Goal: Task Accomplishment & Management: Use online tool/utility

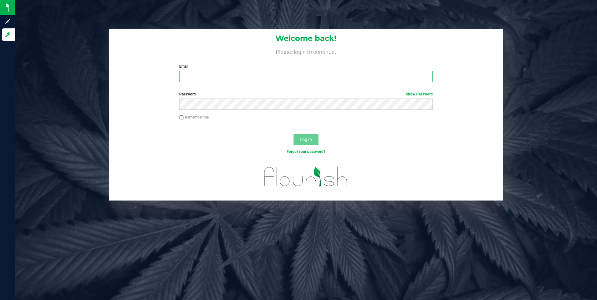
type input "[EMAIL_ADDRESS][DOMAIN_NAME]"
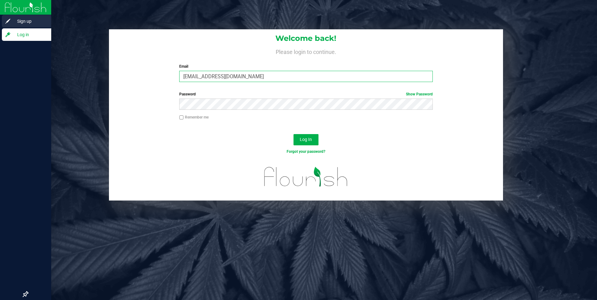
drag, startPoint x: 240, startPoint y: 73, endPoint x: 12, endPoint y: 9, distance: 236.9
click at [12, 18] on div "Sign up Log in Welcome back! Please login to continue. Email [PERSON_NAME][EMAI…" at bounding box center [298, 150] width 597 height 300
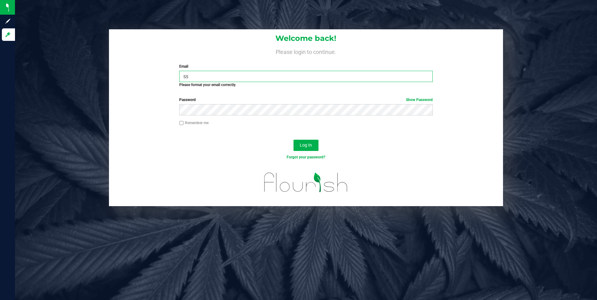
type input "[EMAIL_ADDRESS][DOMAIN_NAME]"
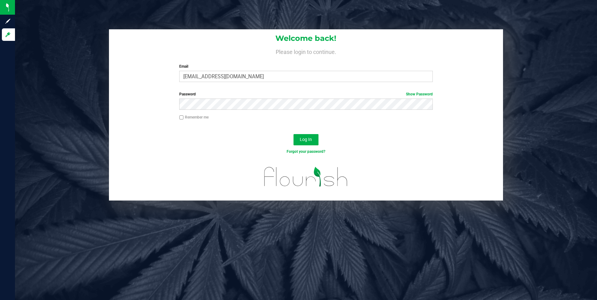
click at [322, 141] on div "Log In" at bounding box center [306, 141] width 394 height 21
click at [315, 139] on button "Log In" at bounding box center [305, 139] width 25 height 11
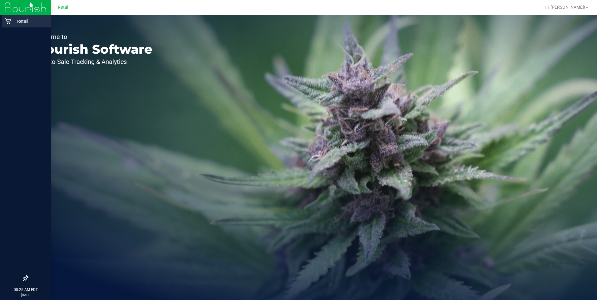
click at [11, 22] on p "Retail" at bounding box center [29, 20] width 37 height 7
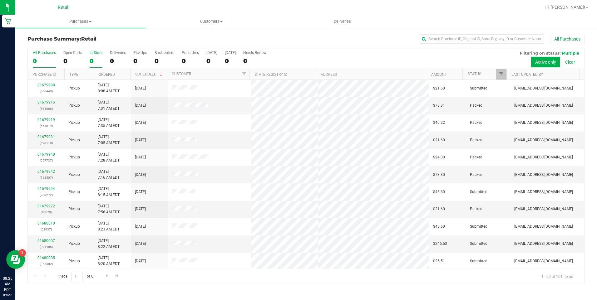
click at [96, 61] on div "0" at bounding box center [96, 60] width 13 height 7
click at [0, 0] on input "In Store 0" at bounding box center [0, 0] width 0 height 0
click at [90, 60] on div "0" at bounding box center [96, 60] width 13 height 7
click at [0, 0] on input "In Store 0" at bounding box center [0, 0] width 0 height 0
click at [69, 18] on uib-tab-heading "Purchases Summary of purchases Fulfillment All purchases" at bounding box center [80, 21] width 131 height 13
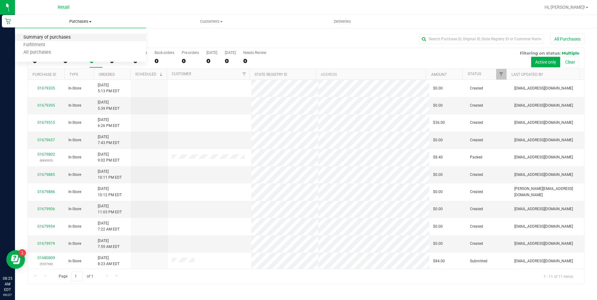
click at [59, 38] on span "Summary of purchases" at bounding box center [47, 37] width 64 height 5
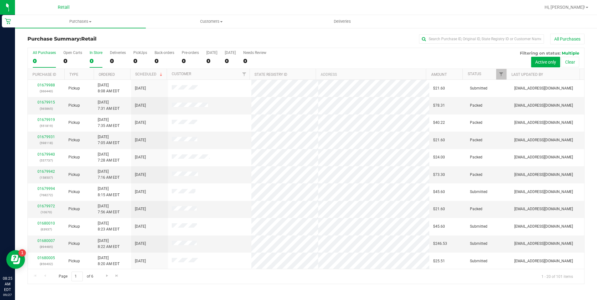
click at [91, 58] on div "0" at bounding box center [96, 60] width 13 height 7
click at [0, 0] on input "In Store 0" at bounding box center [0, 0] width 0 height 0
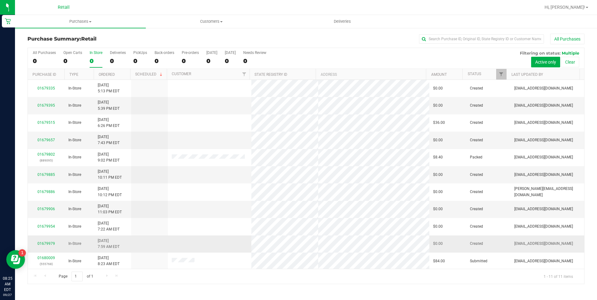
scroll to position [1, 0]
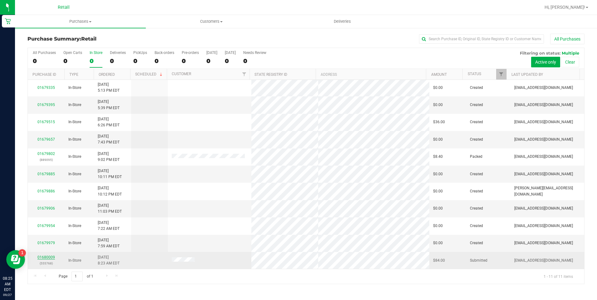
click at [46, 258] on link "01680009" at bounding box center [45, 257] width 17 height 4
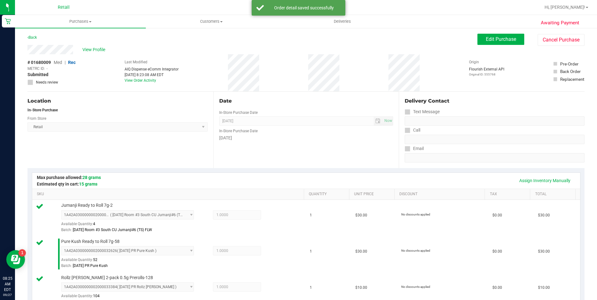
scroll to position [283, 0]
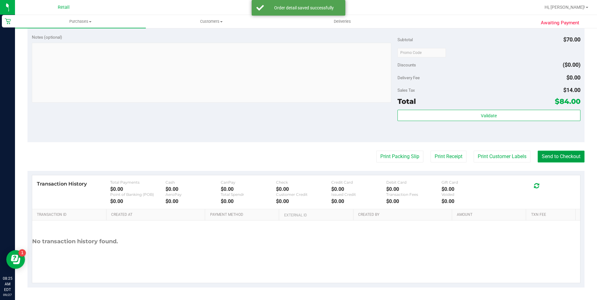
click at [556, 155] on button "Send to Checkout" at bounding box center [561, 157] width 47 height 12
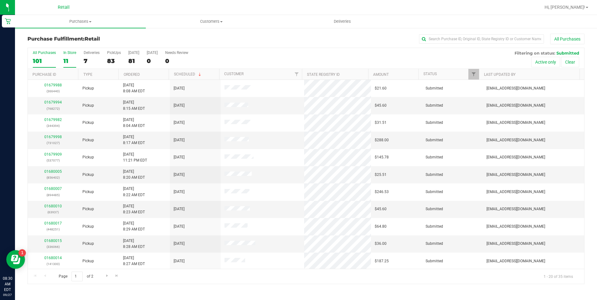
click at [70, 59] on div "11" at bounding box center [69, 60] width 13 height 7
click at [0, 0] on input "In Store 11" at bounding box center [0, 0] width 0 height 0
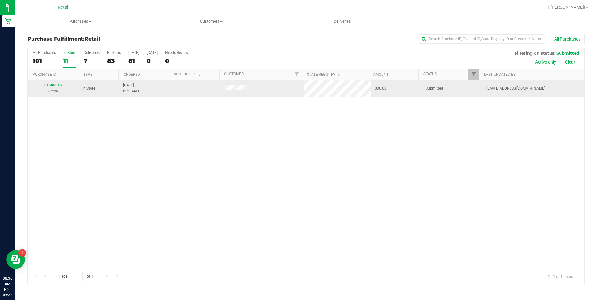
click at [54, 83] on div "01680016 (6220)" at bounding box center [53, 88] width 43 height 12
click at [54, 86] on link "01680016" at bounding box center [52, 85] width 17 height 4
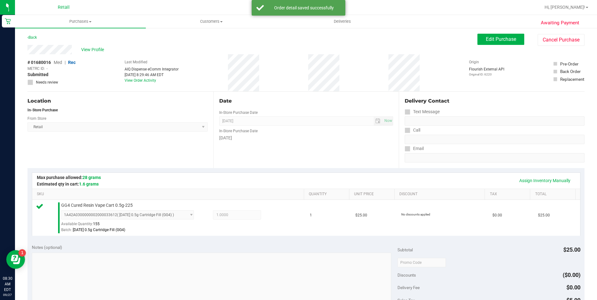
scroll to position [125, 0]
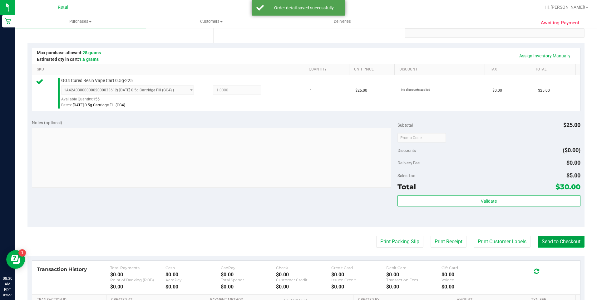
click at [544, 240] on button "Send to Checkout" at bounding box center [561, 242] width 47 height 12
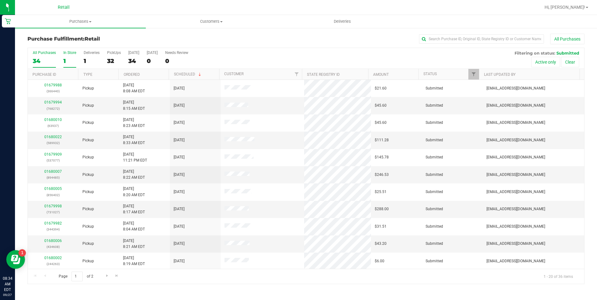
click at [68, 56] on label "In Store 1" at bounding box center [69, 59] width 13 height 17
click at [0, 0] on input "In Store 1" at bounding box center [0, 0] width 0 height 0
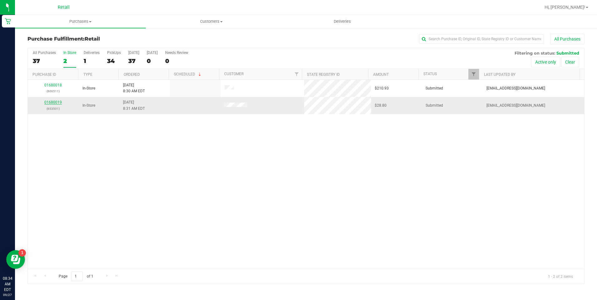
click at [55, 102] on link "01680019" at bounding box center [52, 102] width 17 height 4
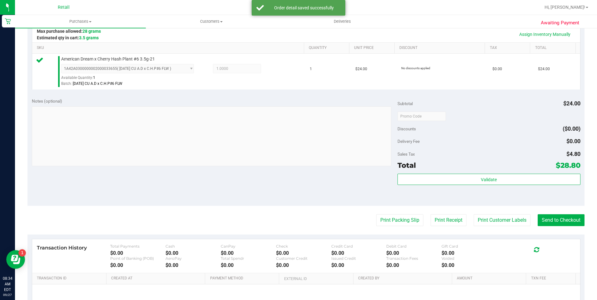
scroll to position [156, 0]
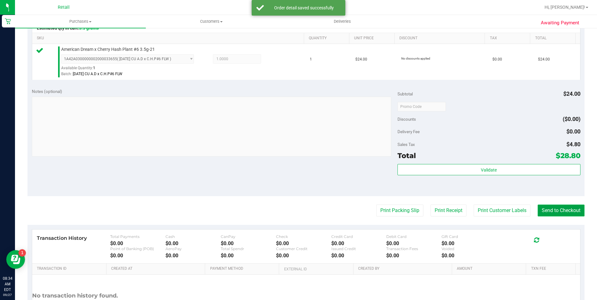
click at [551, 211] on button "Send to Checkout" at bounding box center [561, 211] width 47 height 12
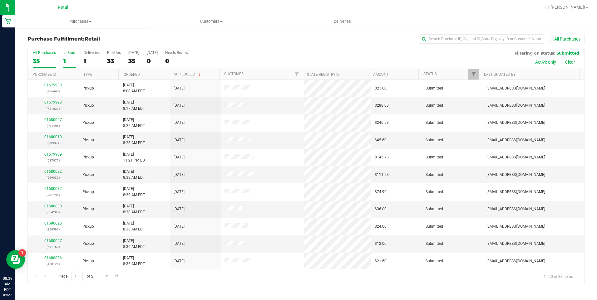
click at [65, 63] on div "1" at bounding box center [69, 60] width 13 height 7
click at [0, 0] on input "In Store 1" at bounding box center [0, 0] width 0 height 0
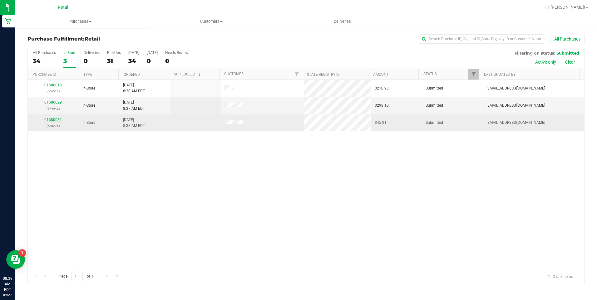
click at [54, 121] on link "01680031" at bounding box center [52, 120] width 17 height 4
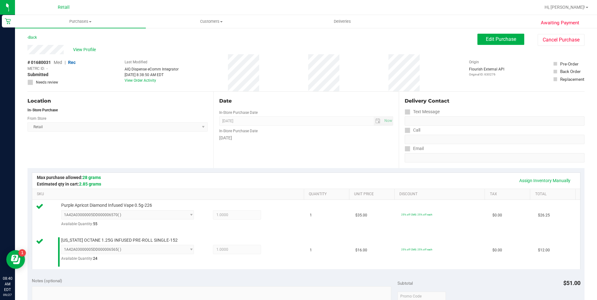
scroll to position [187, 0]
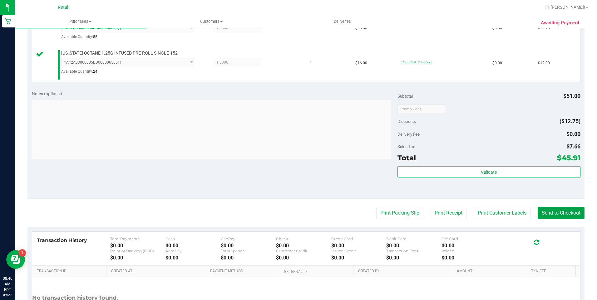
click at [554, 213] on button "Send to Checkout" at bounding box center [561, 213] width 47 height 12
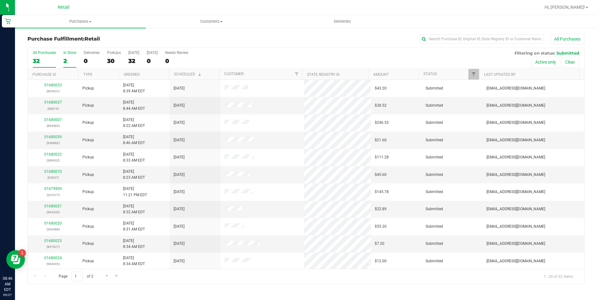
click at [66, 60] on div "2" at bounding box center [69, 60] width 13 height 7
click at [0, 0] on input "In Store 2" at bounding box center [0, 0] width 0 height 0
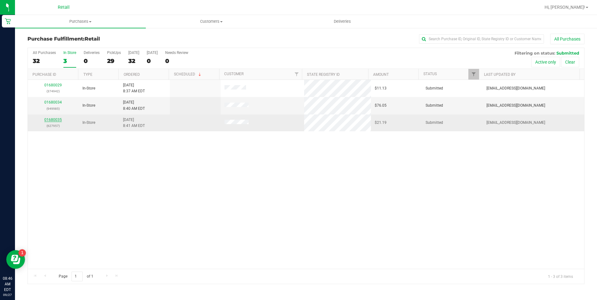
click at [47, 118] on link "01680035" at bounding box center [52, 120] width 17 height 4
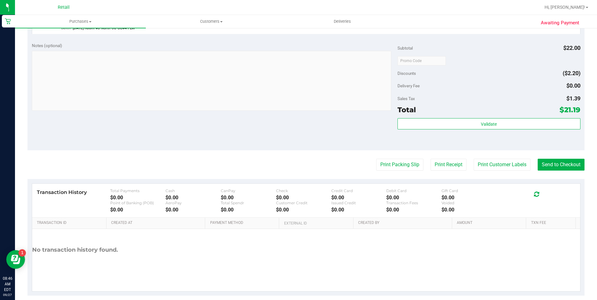
scroll to position [210, 0]
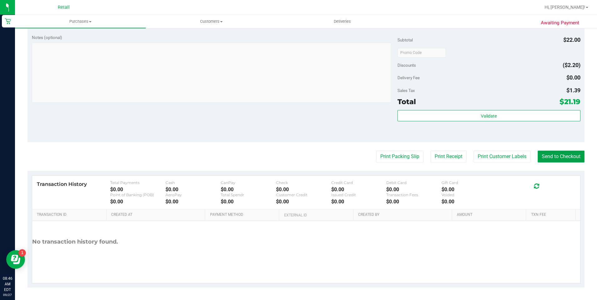
click at [544, 154] on button "Send to Checkout" at bounding box center [561, 157] width 47 height 12
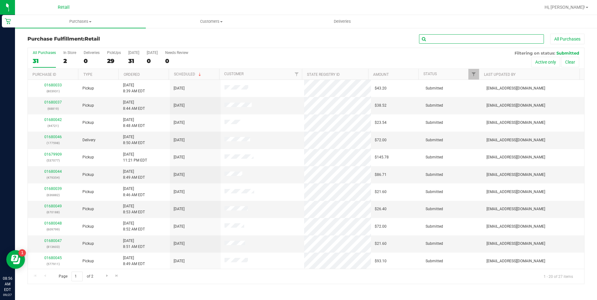
click at [469, 41] on input "text" at bounding box center [481, 38] width 125 height 9
click at [466, 40] on input "text" at bounding box center [481, 38] width 125 height 9
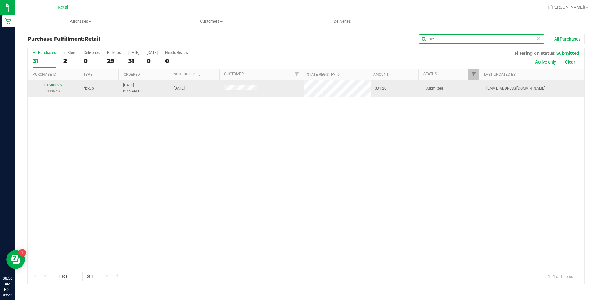
type input "ste"
click at [54, 84] on link "01680025" at bounding box center [52, 85] width 17 height 4
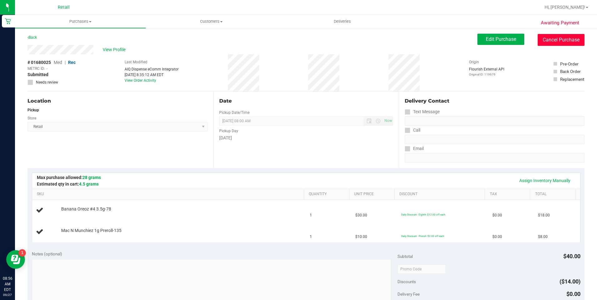
click at [545, 44] on button "Cancel Purchase" at bounding box center [561, 40] width 47 height 12
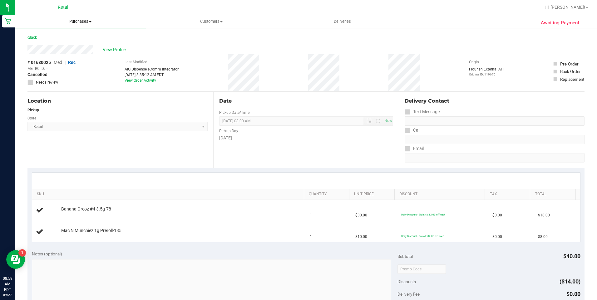
click at [72, 22] on span "Purchases" at bounding box center [80, 22] width 131 height 6
click at [53, 43] on li "Fulfillment" at bounding box center [80, 45] width 131 height 7
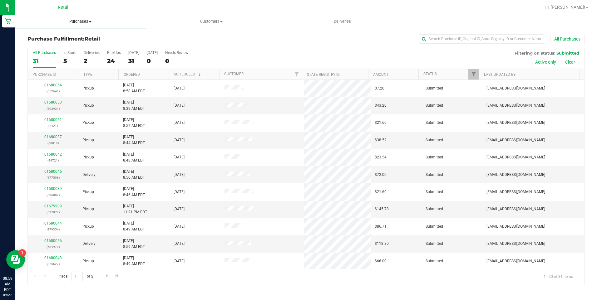
click at [72, 18] on uib-tab-heading "Purchases Summary of purchases Fulfillment All purchases" at bounding box center [80, 21] width 131 height 13
click at [64, 59] on div "5" at bounding box center [69, 60] width 13 height 7
click at [0, 0] on input "In Store 5" at bounding box center [0, 0] width 0 height 0
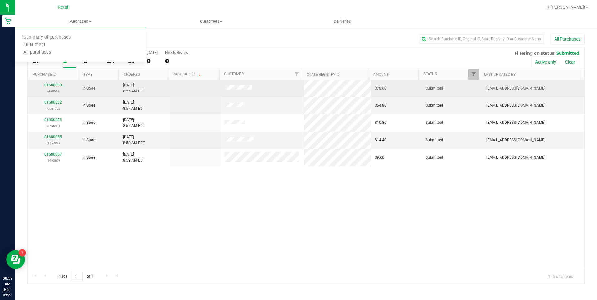
click at [51, 86] on link "01680050" at bounding box center [52, 85] width 17 height 4
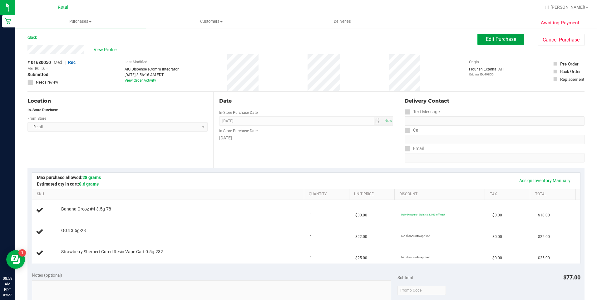
click at [513, 41] on button "Edit Purchase" at bounding box center [500, 39] width 47 height 11
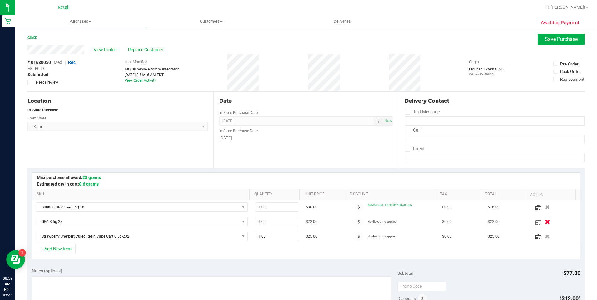
click at [545, 222] on icon "button" at bounding box center [547, 222] width 5 height 5
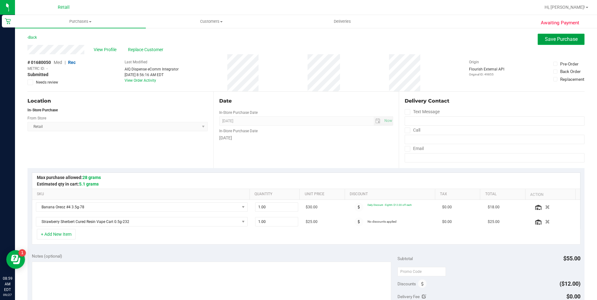
click at [561, 44] on button "Save Purchase" at bounding box center [561, 39] width 47 height 11
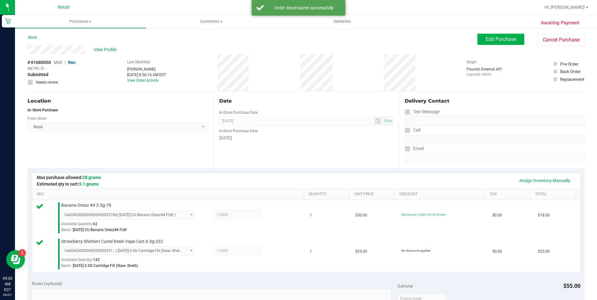
scroll to position [246, 0]
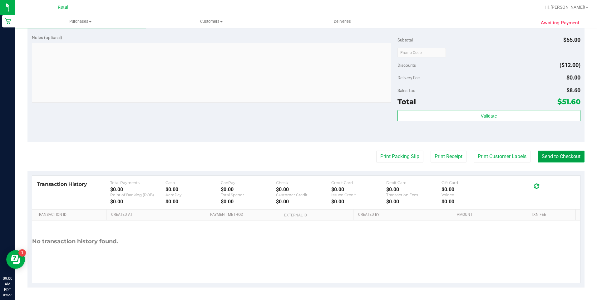
click at [557, 159] on button "Send to Checkout" at bounding box center [561, 157] width 47 height 12
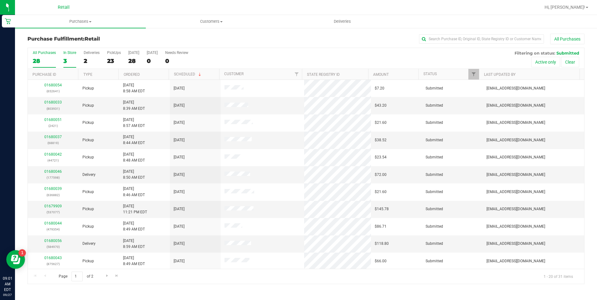
click at [69, 58] on div "3" at bounding box center [69, 60] width 13 height 7
click at [0, 0] on input "In Store 3" at bounding box center [0, 0] width 0 height 0
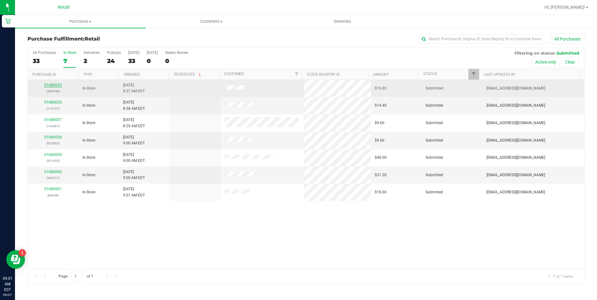
click at [54, 85] on link "01680053" at bounding box center [52, 85] width 17 height 4
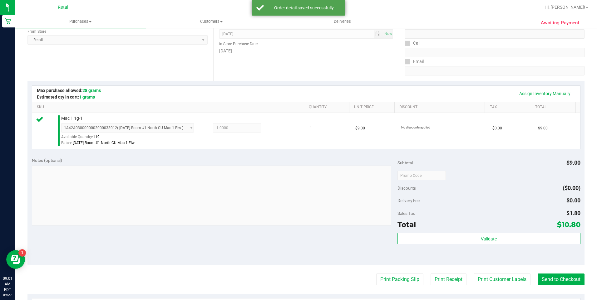
scroll to position [94, 0]
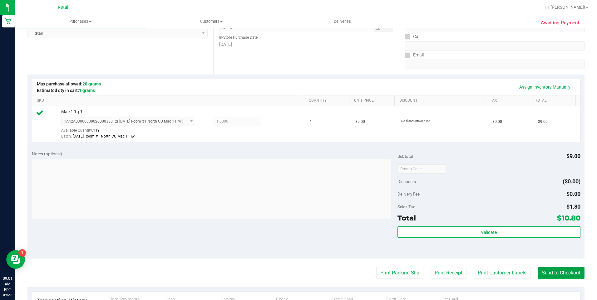
click at [548, 277] on button "Send to Checkout" at bounding box center [561, 273] width 47 height 12
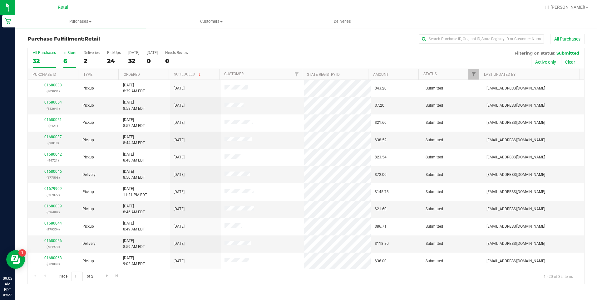
click at [64, 58] on div "6" at bounding box center [69, 60] width 13 height 7
click at [0, 0] on input "In Store 6" at bounding box center [0, 0] width 0 height 0
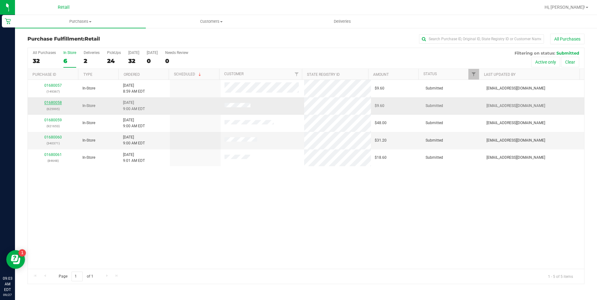
click at [52, 103] on link "01680058" at bounding box center [52, 103] width 17 height 4
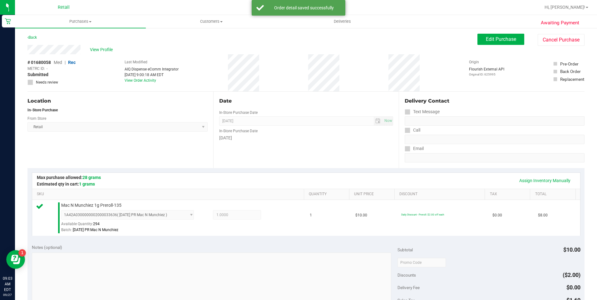
scroll to position [210, 0]
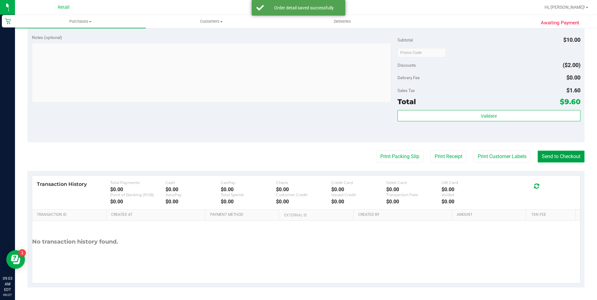
click at [554, 153] on button "Send to Checkout" at bounding box center [561, 157] width 47 height 12
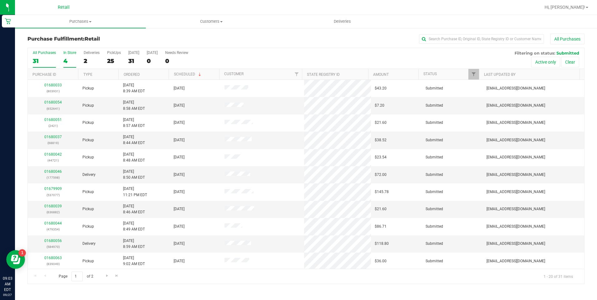
click at [70, 61] on div "4" at bounding box center [69, 60] width 13 height 7
click at [0, 0] on input "In Store 4" at bounding box center [0, 0] width 0 height 0
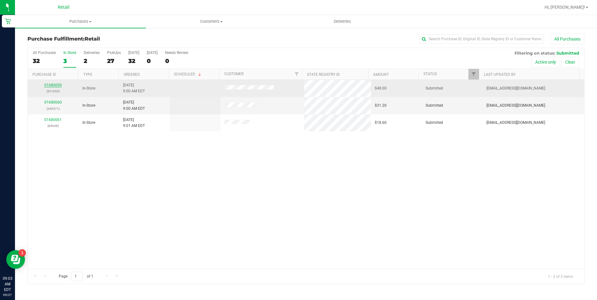
click at [51, 85] on link "01680059" at bounding box center [52, 85] width 17 height 4
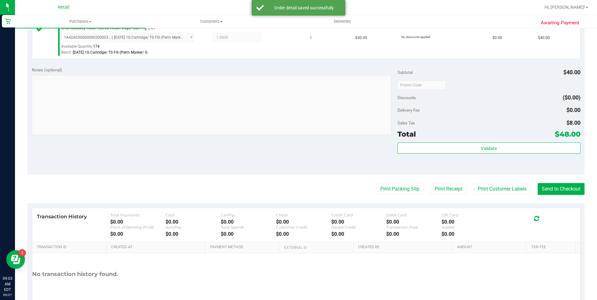
scroll to position [210, 0]
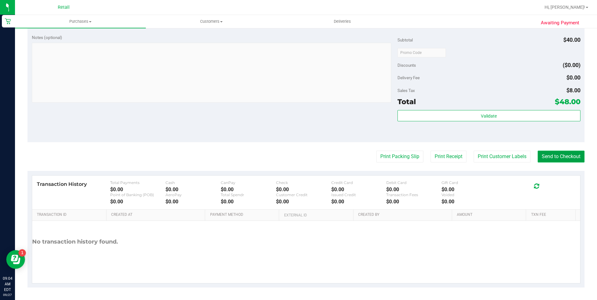
click at [539, 159] on button "Send to Checkout" at bounding box center [561, 157] width 47 height 12
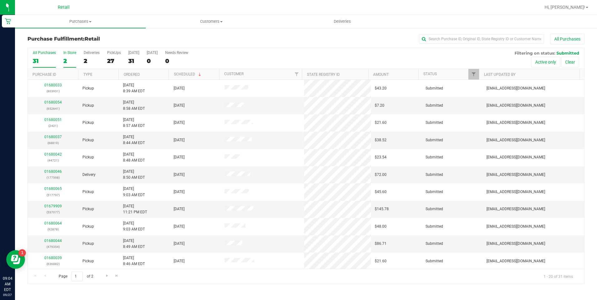
click at [63, 58] on div "2" at bounding box center [69, 60] width 13 height 7
click at [0, 0] on input "In Store 2" at bounding box center [0, 0] width 0 height 0
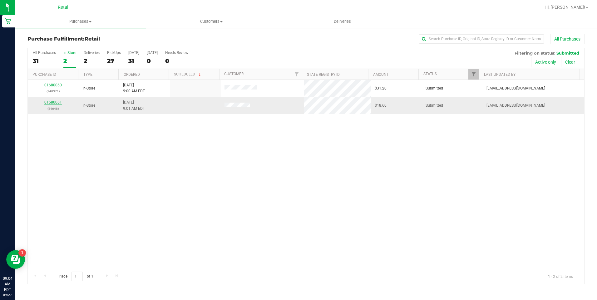
click at [51, 104] on link "01680061" at bounding box center [52, 102] width 17 height 4
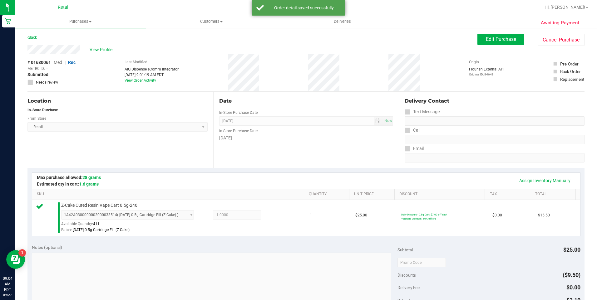
scroll to position [210, 0]
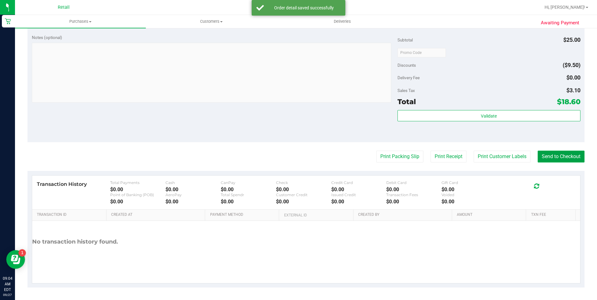
click at [564, 156] on button "Send to Checkout" at bounding box center [561, 157] width 47 height 12
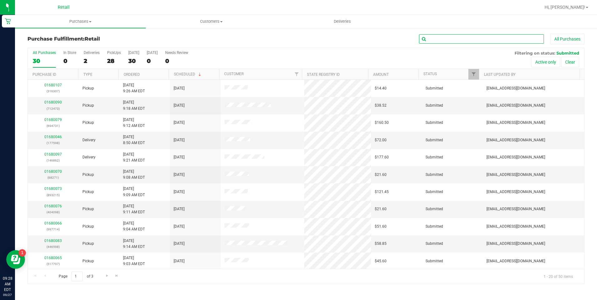
click at [447, 41] on input "text" at bounding box center [481, 38] width 125 height 9
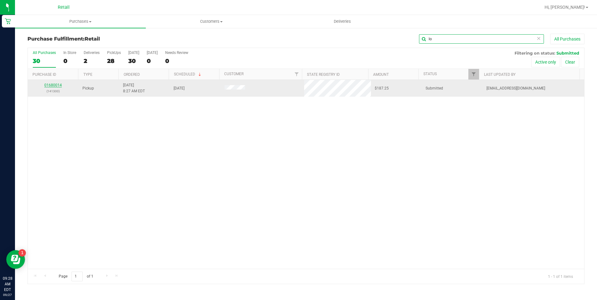
type input "lo"
click at [57, 86] on link "01680014" at bounding box center [52, 85] width 17 height 4
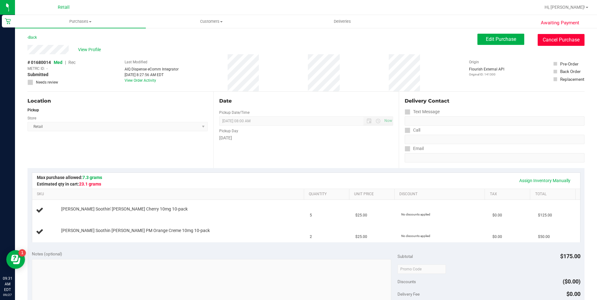
click at [566, 37] on button "Cancel Purchase" at bounding box center [561, 40] width 47 height 12
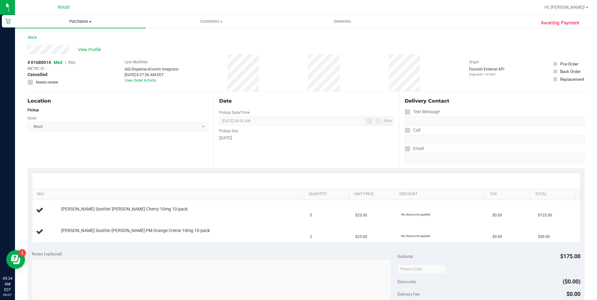
drag, startPoint x: 84, startPoint y: 21, endPoint x: 79, endPoint y: 26, distance: 7.1
click at [83, 21] on span "Purchases" at bounding box center [80, 22] width 131 height 6
click at [62, 41] on li "Summary of purchases" at bounding box center [80, 37] width 131 height 7
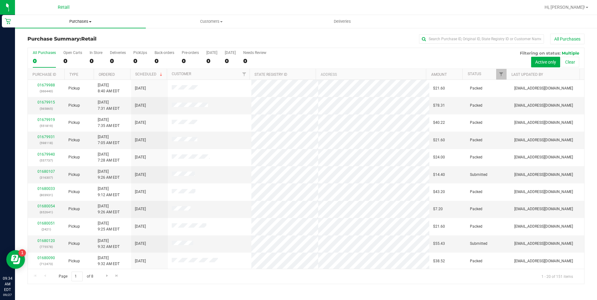
click at [89, 21] on span at bounding box center [90, 21] width 2 height 1
click at [77, 23] on span "Purchases" at bounding box center [80, 22] width 131 height 6
click at [82, 22] on span "Purchases" at bounding box center [80, 22] width 131 height 6
click at [64, 48] on li "Fulfillment" at bounding box center [80, 45] width 131 height 7
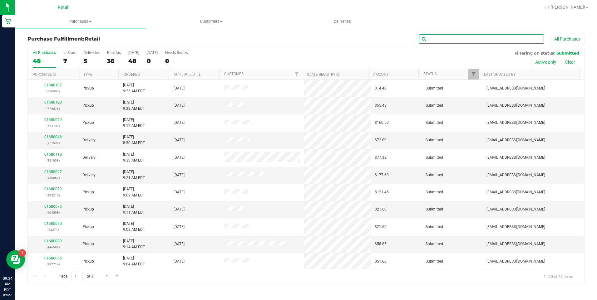
click at [443, 37] on input "text" at bounding box center [481, 38] width 125 height 9
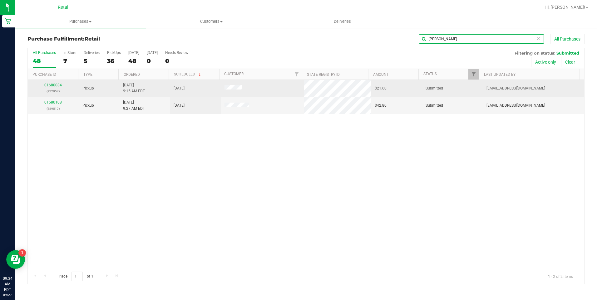
type input "[PERSON_NAME]"
click at [53, 86] on link "01680084" at bounding box center [52, 85] width 17 height 4
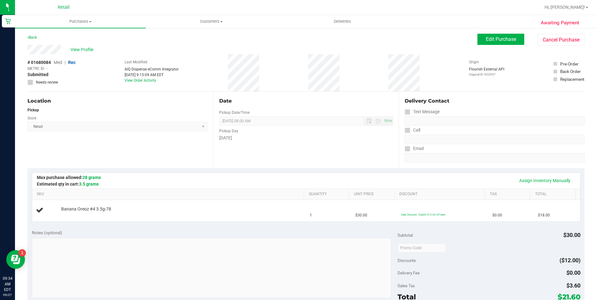
click at [206, 58] on div "# 01680084 Med | Rec METRC ID: - Submitted Needs review Last Modified AIQ Dispe…" at bounding box center [305, 72] width 557 height 37
click at [70, 23] on span "Purchases" at bounding box center [80, 22] width 131 height 6
click at [60, 40] on span "Summary of purchases" at bounding box center [47, 37] width 64 height 5
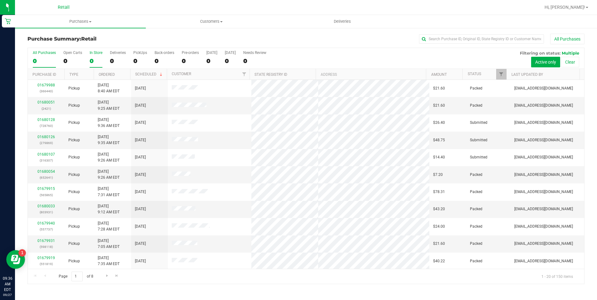
click at [93, 61] on div "0" at bounding box center [96, 60] width 13 height 7
click at [0, 0] on input "In Store 0" at bounding box center [0, 0] width 0 height 0
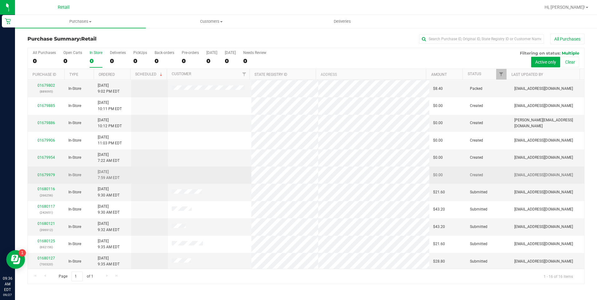
scroll to position [87, 0]
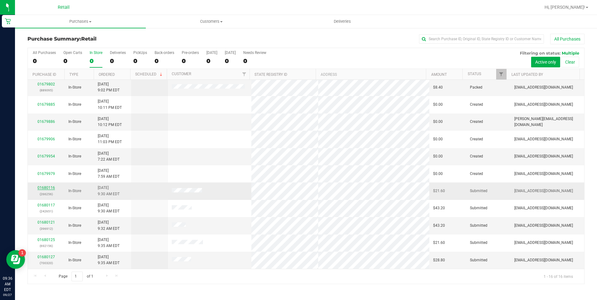
click at [44, 187] on link "01680116" at bounding box center [45, 188] width 17 height 4
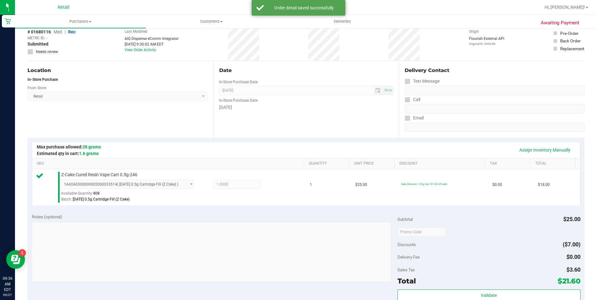
scroll to position [94, 0]
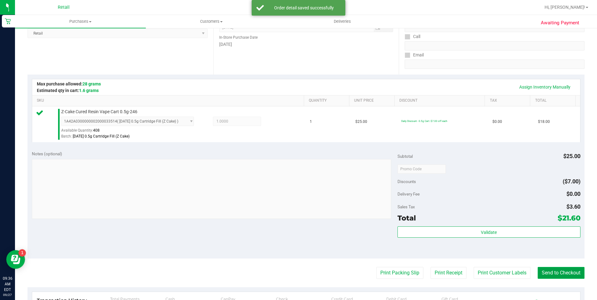
click at [550, 272] on button "Send to Checkout" at bounding box center [561, 273] width 47 height 12
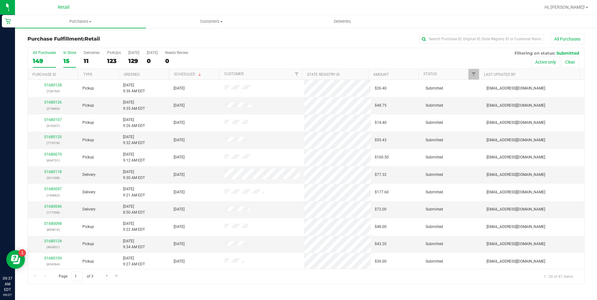
click at [69, 60] on div "15" at bounding box center [69, 60] width 13 height 7
click at [0, 0] on input "In Store 15" at bounding box center [0, 0] width 0 height 0
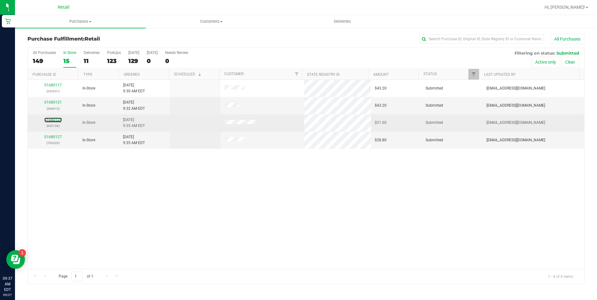
click at [59, 117] on div "01680125 (692156)" at bounding box center [53, 123] width 43 height 12
click at [53, 121] on link "01680125" at bounding box center [52, 120] width 17 height 4
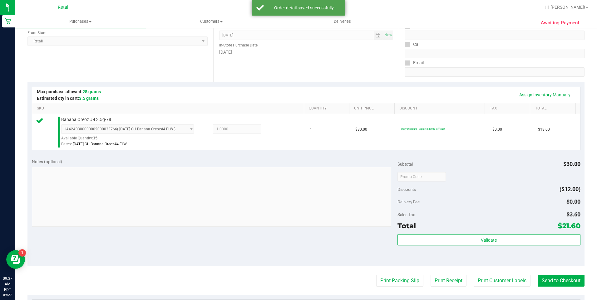
scroll to position [187, 0]
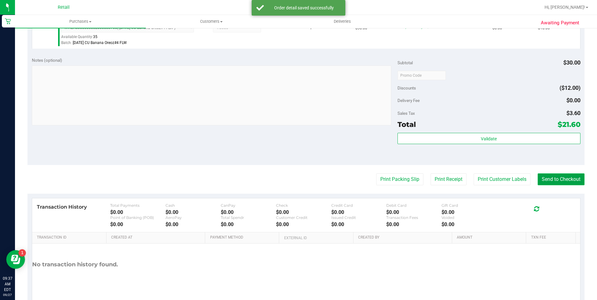
click at [555, 180] on button "Send to Checkout" at bounding box center [561, 180] width 47 height 12
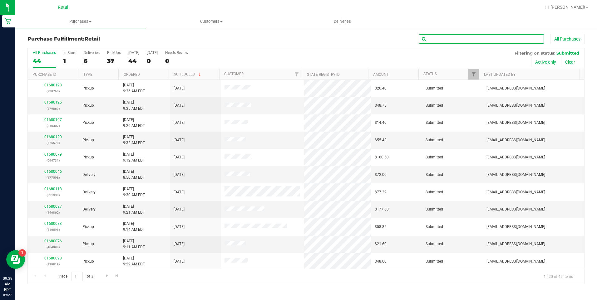
click at [461, 42] on input "text" at bounding box center [481, 38] width 125 height 9
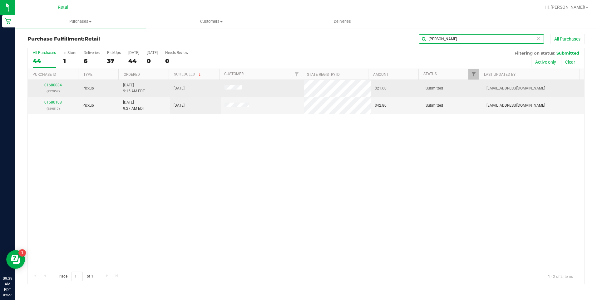
type input "[PERSON_NAME]"
click at [58, 86] on link "01680084" at bounding box center [52, 85] width 17 height 4
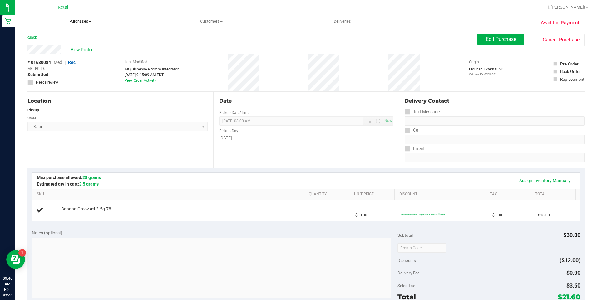
click at [87, 22] on span "Purchases" at bounding box center [80, 22] width 131 height 6
click at [71, 46] on li "Fulfillment" at bounding box center [80, 45] width 131 height 7
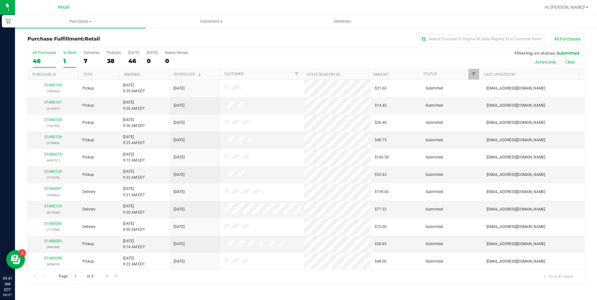
click at [73, 59] on div "1" at bounding box center [69, 60] width 13 height 7
click at [0, 0] on input "In Store 1" at bounding box center [0, 0] width 0 height 0
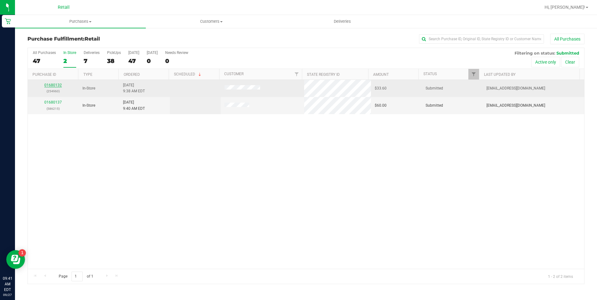
click at [52, 85] on link "01680132" at bounding box center [52, 85] width 17 height 4
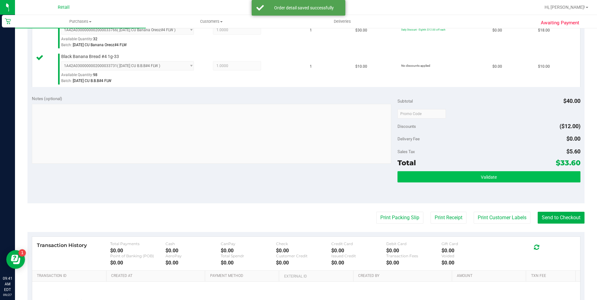
scroll to position [187, 0]
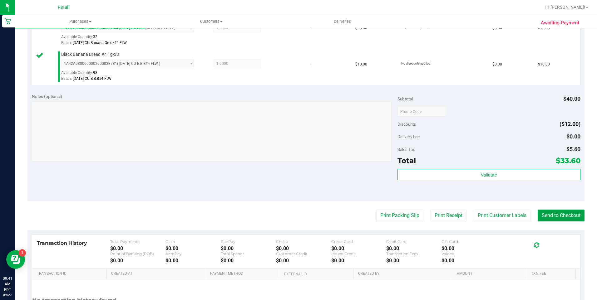
click at [555, 214] on button "Send to Checkout" at bounding box center [561, 216] width 47 height 12
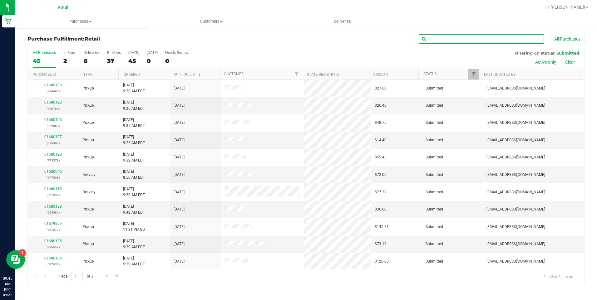
click at [454, 35] on input "text" at bounding box center [481, 38] width 125 height 9
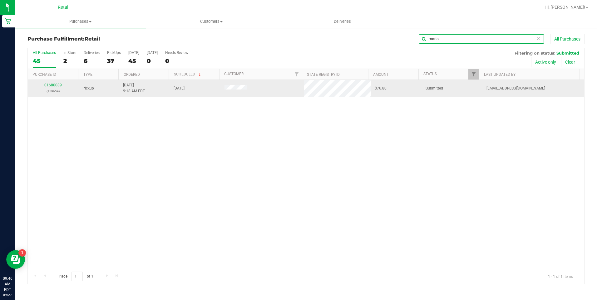
type input "mario"
click at [52, 85] on link "01680089" at bounding box center [52, 85] width 17 height 4
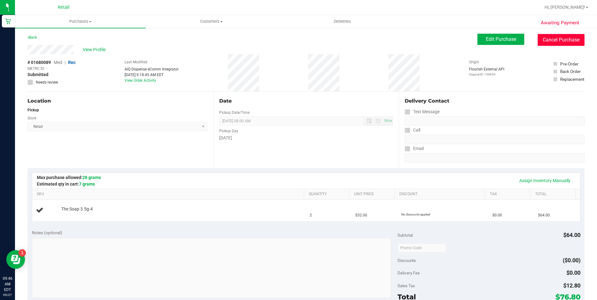
click at [552, 42] on button "Cancel Purchase" at bounding box center [561, 40] width 47 height 12
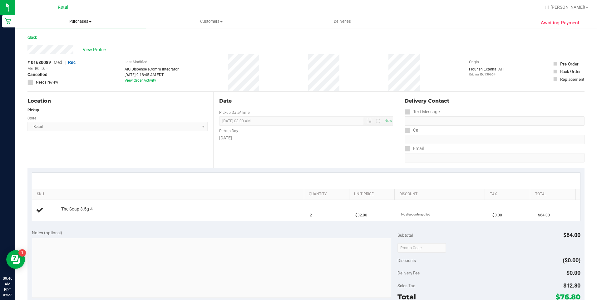
click at [85, 27] on uib-tab-heading "Purchases Summary of purchases Fulfillment All purchases" at bounding box center [80, 21] width 131 height 13
click at [59, 44] on li "Fulfillment" at bounding box center [80, 45] width 131 height 7
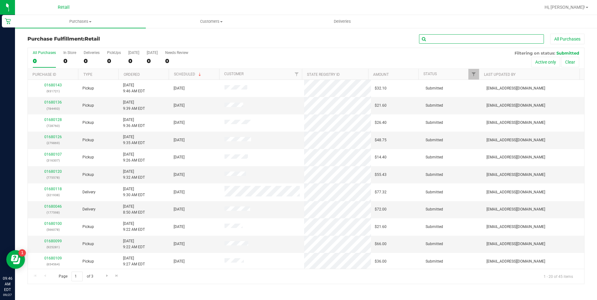
click at [471, 41] on input "text" at bounding box center [481, 38] width 125 height 9
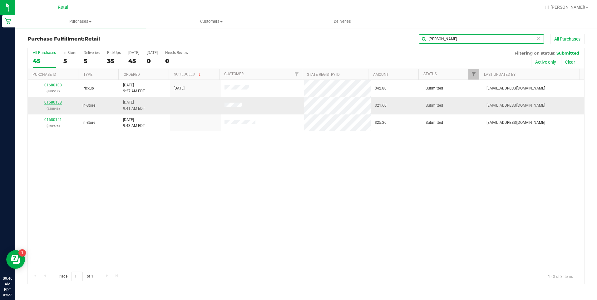
type input "[PERSON_NAME]"
click at [58, 104] on link "01680138" at bounding box center [52, 102] width 17 height 4
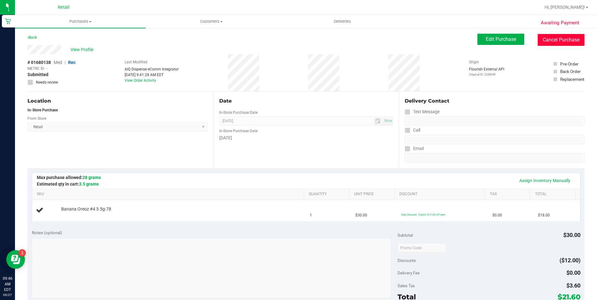
click at [562, 39] on button "Cancel Purchase" at bounding box center [561, 40] width 47 height 12
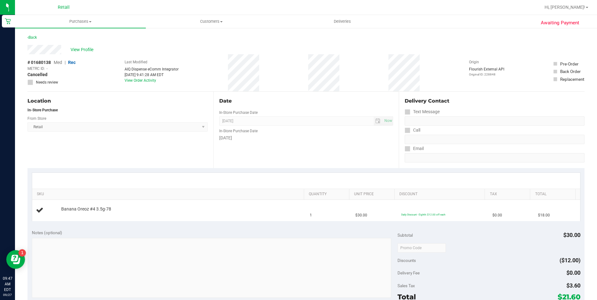
click at [73, 14] on nav "Retail Hi, [PERSON_NAME]!" at bounding box center [306, 7] width 582 height 15
click at [74, 22] on span "Purchases" at bounding box center [80, 22] width 131 height 6
click at [79, 43] on li "Fulfillment" at bounding box center [80, 45] width 131 height 7
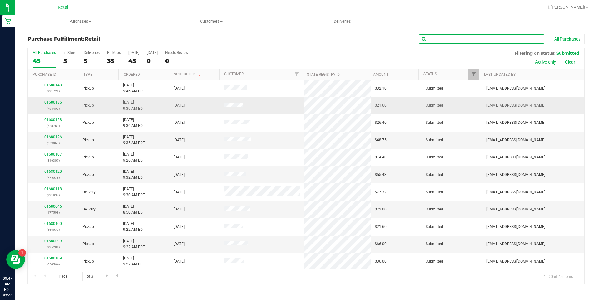
drag, startPoint x: 465, startPoint y: 39, endPoint x: 442, endPoint y: 111, distance: 75.4
click at [465, 38] on input "text" at bounding box center [481, 38] width 125 height 9
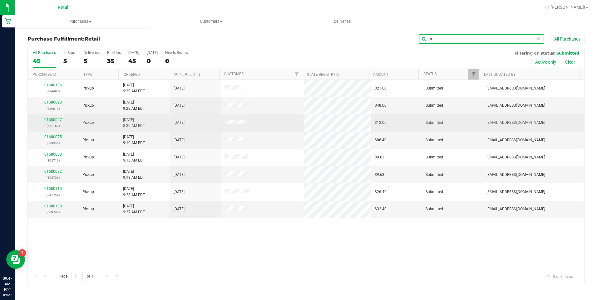
type input "ar"
click at [57, 121] on link "01680027" at bounding box center [52, 120] width 17 height 4
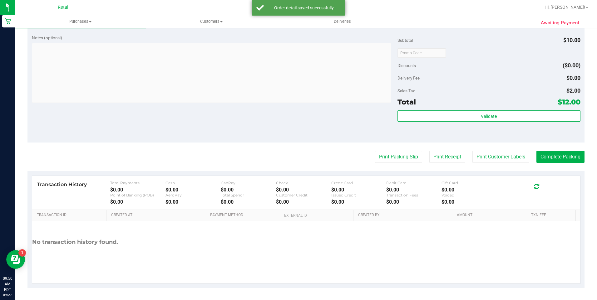
scroll to position [210, 0]
click at [556, 158] on button "Complete Packing" at bounding box center [560, 157] width 48 height 12
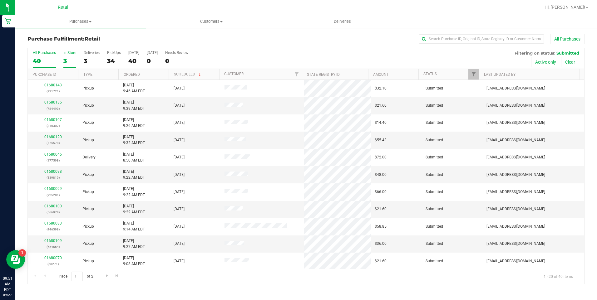
click at [66, 58] on div "3" at bounding box center [69, 60] width 13 height 7
click at [0, 0] on input "In Store 3" at bounding box center [0, 0] width 0 height 0
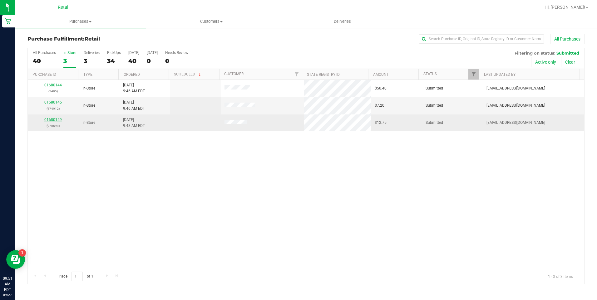
click at [56, 120] on link "01680149" at bounding box center [52, 120] width 17 height 4
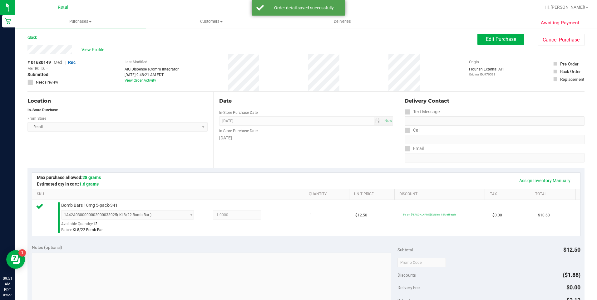
scroll to position [187, 0]
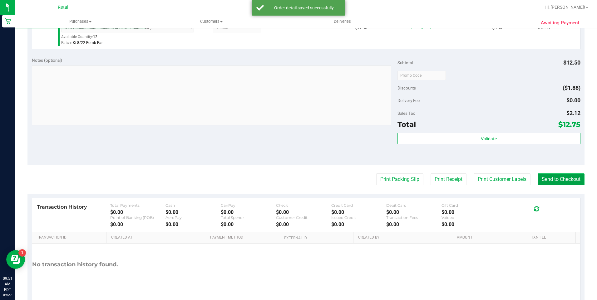
click at [553, 180] on purchase-details "Back Edit Purchase Cancel Purchase View Profile # 01680149 Med | Rec METRC ID: …" at bounding box center [305, 78] width 557 height 464
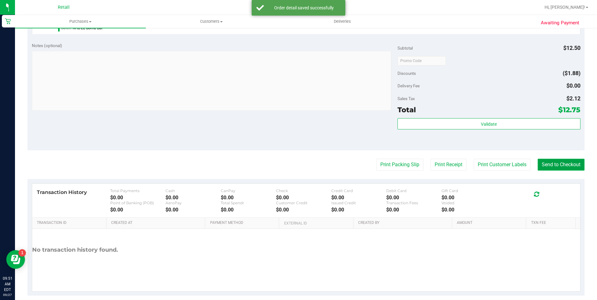
scroll to position [210, 0]
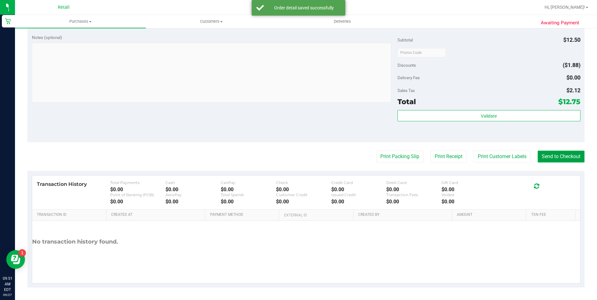
click at [565, 157] on button "Send to Checkout" at bounding box center [561, 157] width 47 height 12
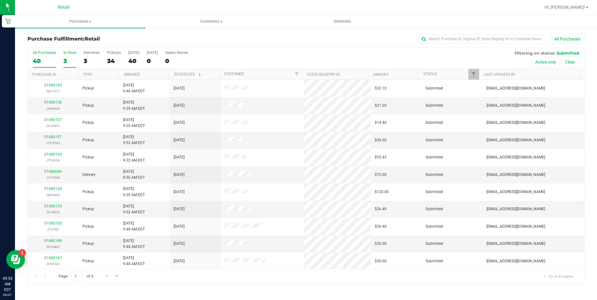
click at [69, 61] on div "3" at bounding box center [69, 60] width 13 height 7
click at [0, 0] on input "In Store 3" at bounding box center [0, 0] width 0 height 0
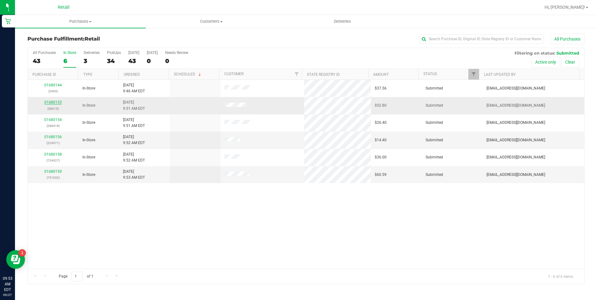
click at [50, 102] on link "01680153" at bounding box center [52, 102] width 17 height 4
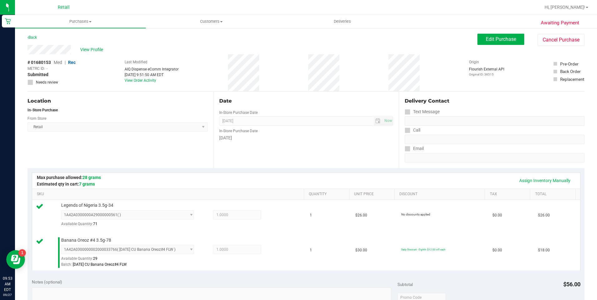
scroll to position [245, 0]
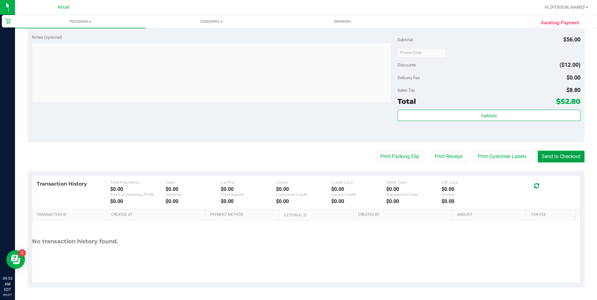
click at [550, 161] on button "Send to Checkout" at bounding box center [561, 157] width 47 height 12
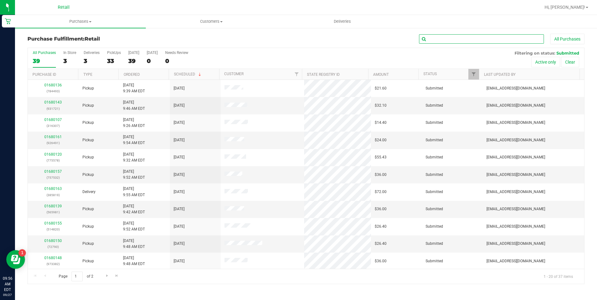
click at [490, 41] on input "text" at bounding box center [481, 38] width 125 height 9
click at [67, 55] on label "In Store 3" at bounding box center [69, 59] width 13 height 17
click at [0, 0] on input "In Store 3" at bounding box center [0, 0] width 0 height 0
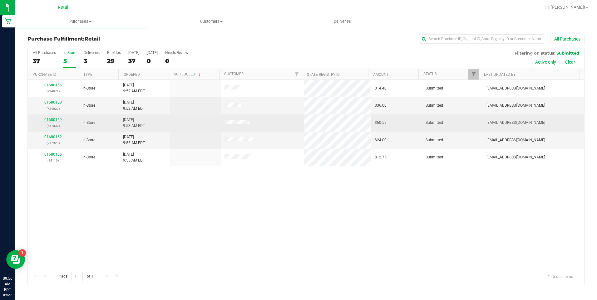
click at [51, 120] on link "01680159" at bounding box center [52, 120] width 17 height 4
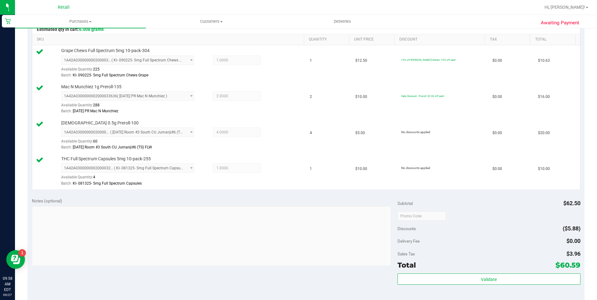
scroll to position [219, 0]
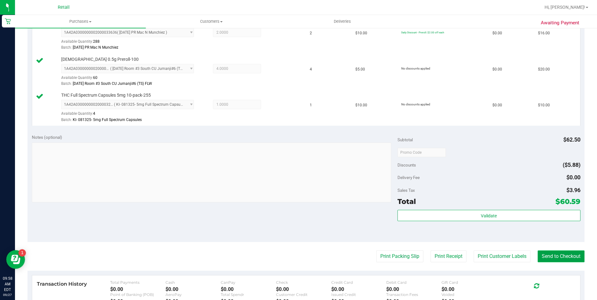
click at [559, 253] on button "Send to Checkout" at bounding box center [561, 257] width 47 height 12
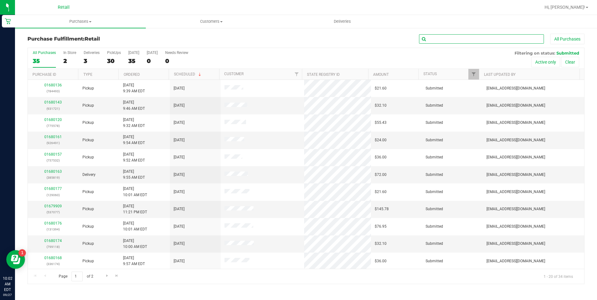
click at [457, 39] on input "text" at bounding box center [481, 38] width 125 height 9
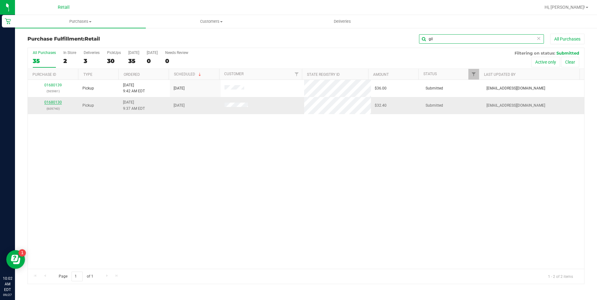
type input "gil"
click at [50, 103] on link "01680130" at bounding box center [52, 102] width 17 height 4
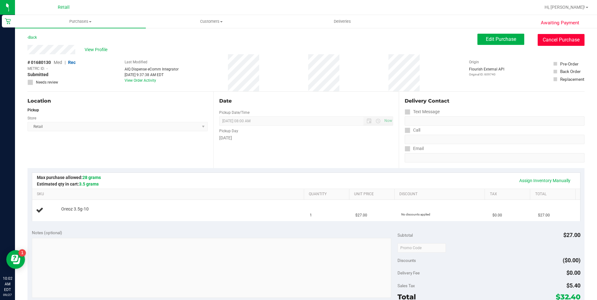
click at [549, 40] on button "Cancel Purchase" at bounding box center [561, 40] width 47 height 12
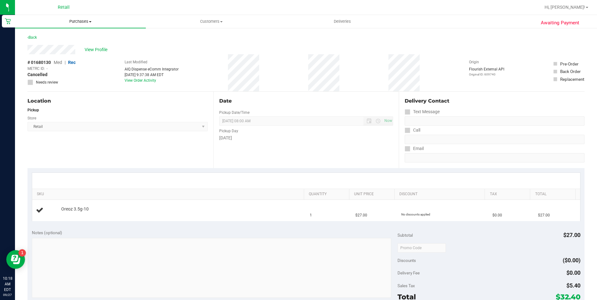
click at [88, 23] on span "Purchases" at bounding box center [80, 22] width 131 height 6
click at [77, 41] on li "Summary of purchases" at bounding box center [80, 37] width 131 height 7
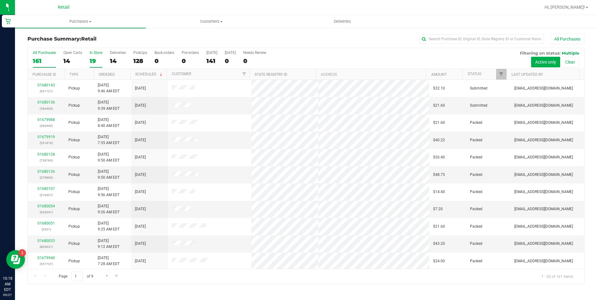
click at [91, 58] on div "19" at bounding box center [96, 60] width 13 height 7
click at [0, 0] on input "In Store 19" at bounding box center [0, 0] width 0 height 0
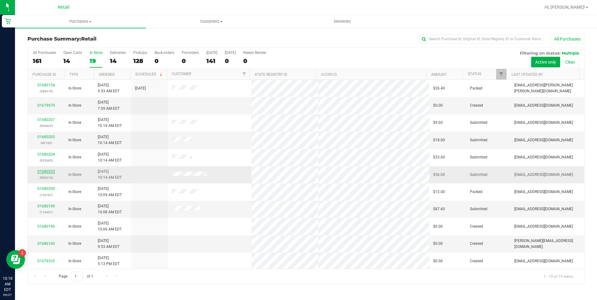
click at [50, 171] on link "01680203" at bounding box center [45, 172] width 17 height 4
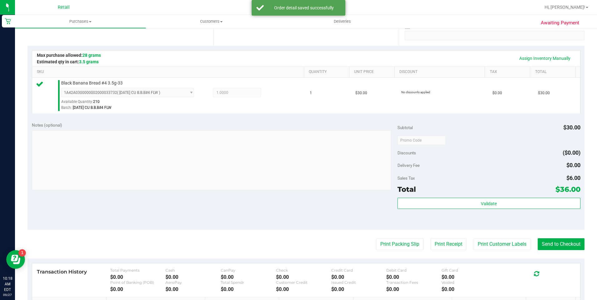
scroll to position [125, 0]
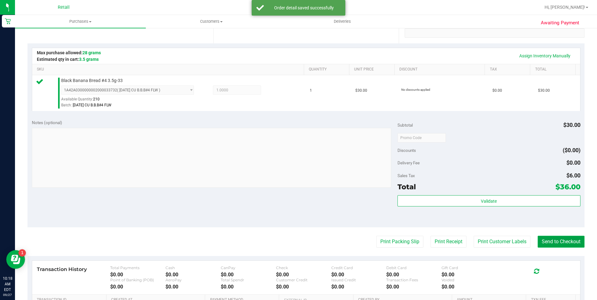
click at [545, 239] on button "Send to Checkout" at bounding box center [561, 242] width 47 height 12
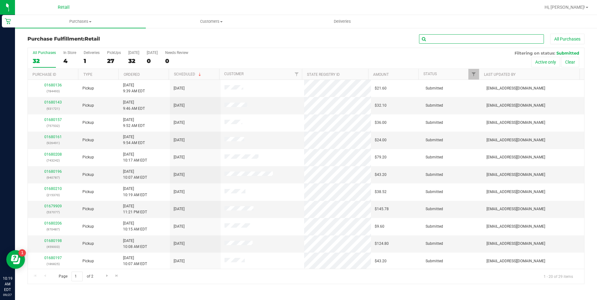
click at [457, 39] on input "text" at bounding box center [481, 38] width 125 height 9
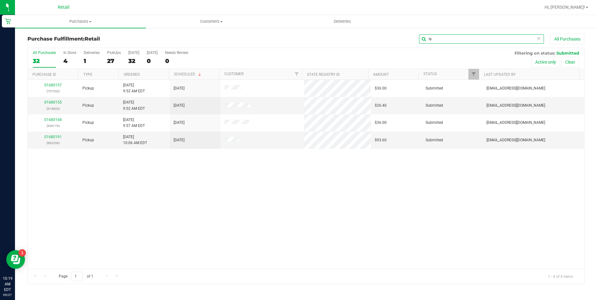
type input "i"
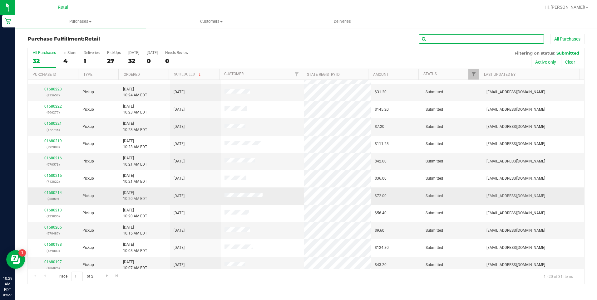
scroll to position [156, 0]
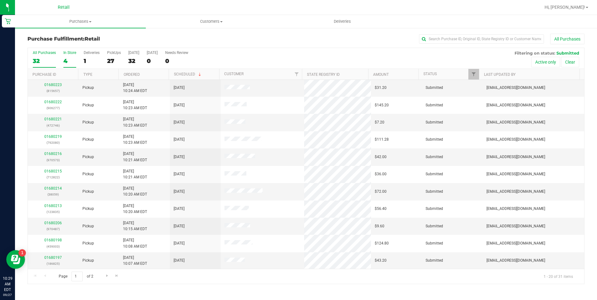
click at [71, 61] on div "4" at bounding box center [69, 60] width 13 height 7
click at [0, 0] on input "In Store 4" at bounding box center [0, 0] width 0 height 0
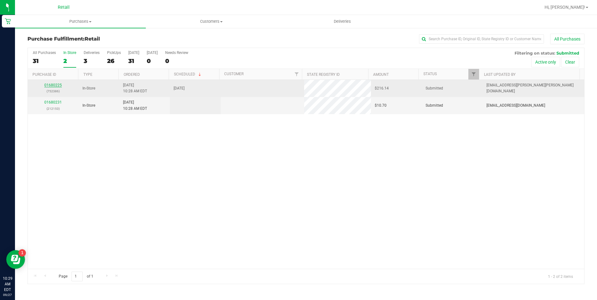
scroll to position [0, 0]
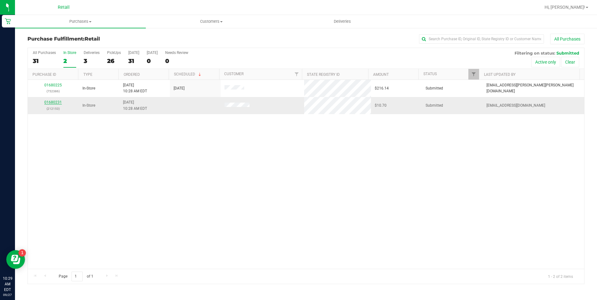
click at [50, 102] on link "01680231" at bounding box center [52, 102] width 17 height 4
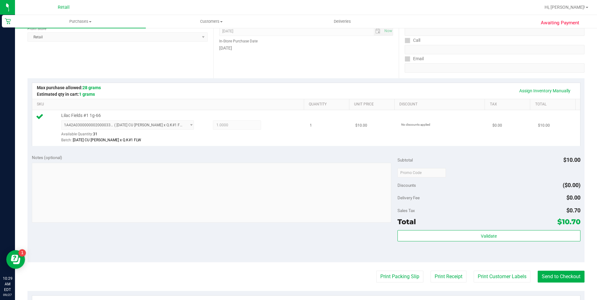
scroll to position [94, 0]
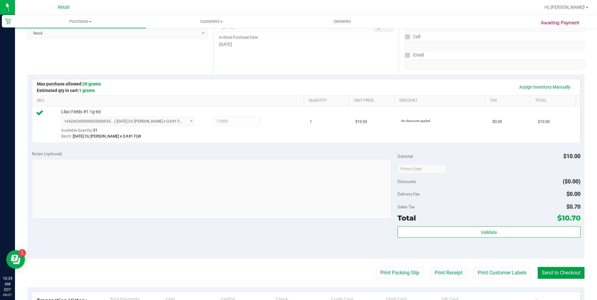
click at [560, 275] on button "Send to Checkout" at bounding box center [561, 273] width 47 height 12
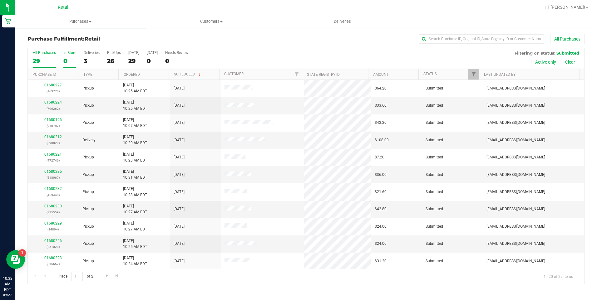
click at [64, 58] on div "0" at bounding box center [69, 60] width 13 height 7
click at [0, 0] on input "In Store 0" at bounding box center [0, 0] width 0 height 0
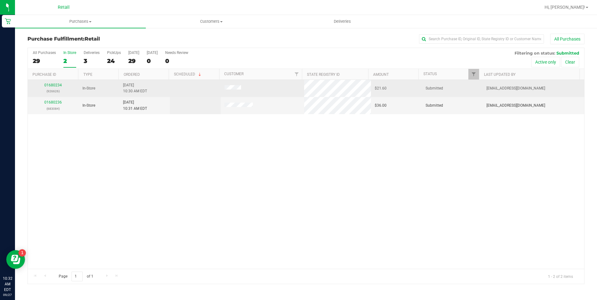
click at [46, 83] on div "01680234 (926626)" at bounding box center [53, 88] width 43 height 12
click at [50, 85] on link "01680234" at bounding box center [52, 85] width 17 height 4
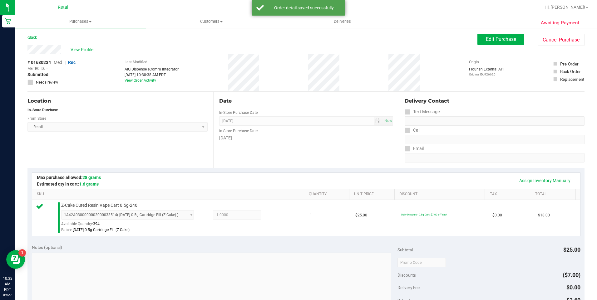
scroll to position [125, 0]
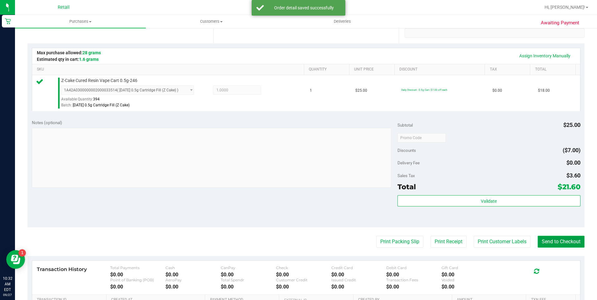
click at [572, 245] on button "Send to Checkout" at bounding box center [561, 242] width 47 height 12
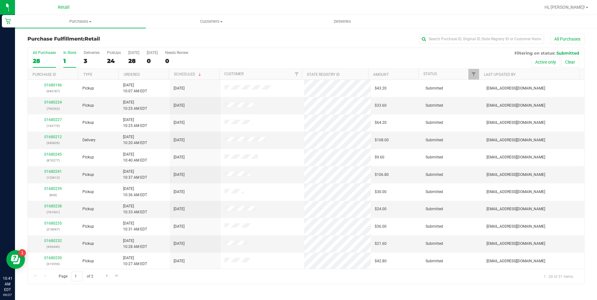
click at [67, 61] on div "1" at bounding box center [69, 60] width 13 height 7
click at [0, 0] on input "In Store 1" at bounding box center [0, 0] width 0 height 0
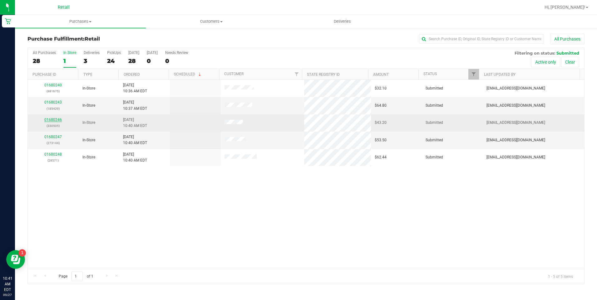
click at [55, 121] on link "01680246" at bounding box center [52, 120] width 17 height 4
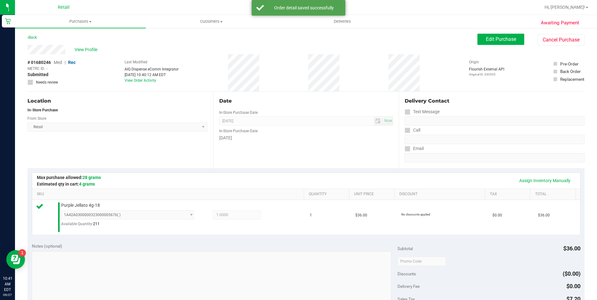
scroll to position [187, 0]
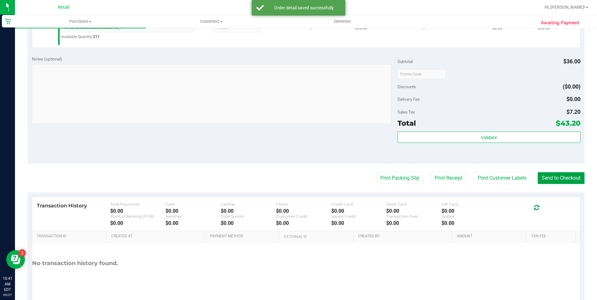
click at [553, 180] on button "Send to Checkout" at bounding box center [561, 178] width 47 height 12
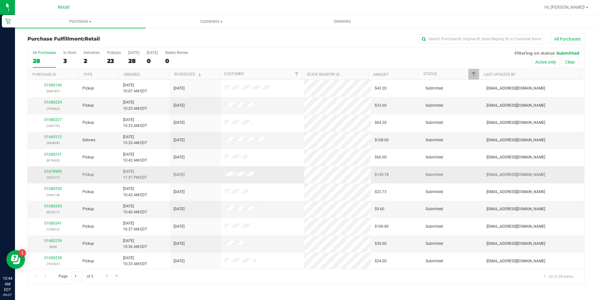
drag, startPoint x: 191, startPoint y: 138, endPoint x: 200, endPoint y: 168, distance: 31.8
click at [206, 178] on tbody "01680196 (940787) Pickup [DATE] 10:07 AM EDT 9/27/2025 $43.20 Submitted [EMAIL_…" at bounding box center [306, 253] width 556 height 346
click at [62, 58] on div "All Purchases 28 In Store 3 Deliveries 2 PickUps 23 [DATE] 28 [DATE] 0 Needs Re…" at bounding box center [306, 58] width 556 height 21
click at [69, 57] on div "3" at bounding box center [69, 60] width 13 height 7
click at [0, 0] on input "In Store 3" at bounding box center [0, 0] width 0 height 0
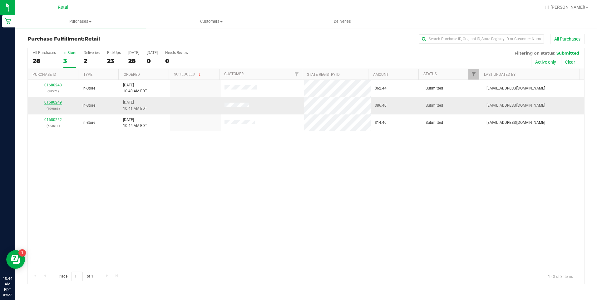
click at [52, 102] on link "01680249" at bounding box center [52, 102] width 17 height 4
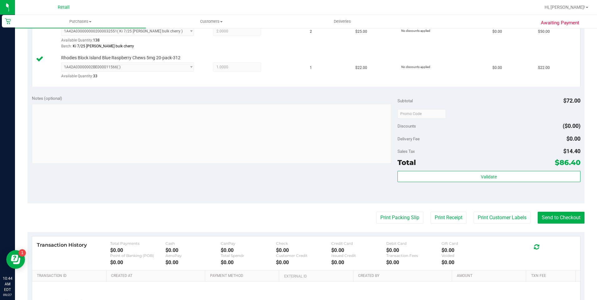
scroll to position [187, 0]
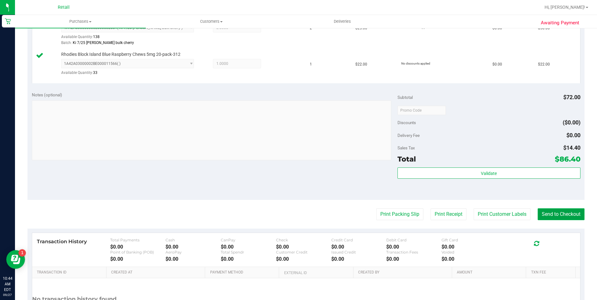
click at [543, 214] on button "Send to Checkout" at bounding box center [561, 215] width 47 height 12
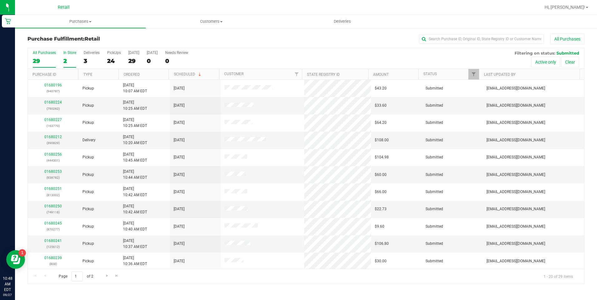
click at [69, 59] on div "2" at bounding box center [69, 60] width 13 height 7
click at [0, 0] on input "In Store 2" at bounding box center [0, 0] width 0 height 0
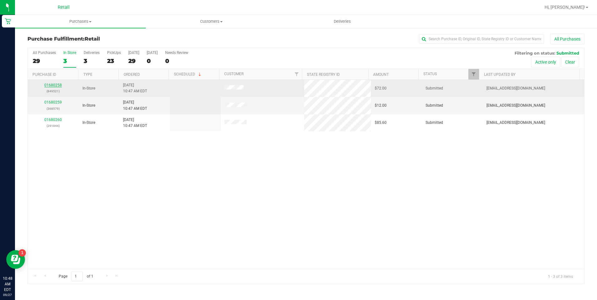
click at [54, 85] on link "01680258" at bounding box center [52, 85] width 17 height 4
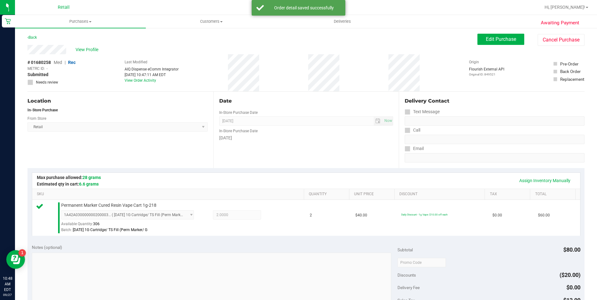
scroll to position [156, 0]
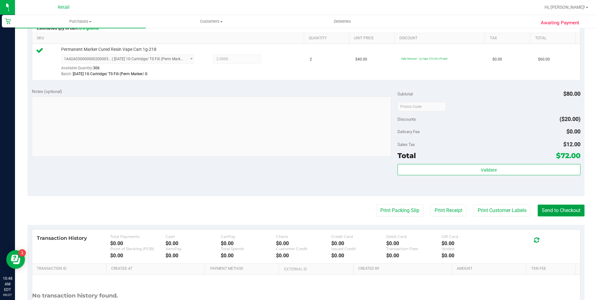
click at [548, 209] on button "Send to Checkout" at bounding box center [561, 211] width 47 height 12
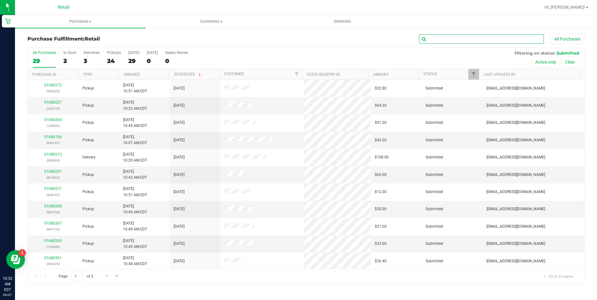
click at [463, 41] on input "text" at bounding box center [481, 38] width 125 height 9
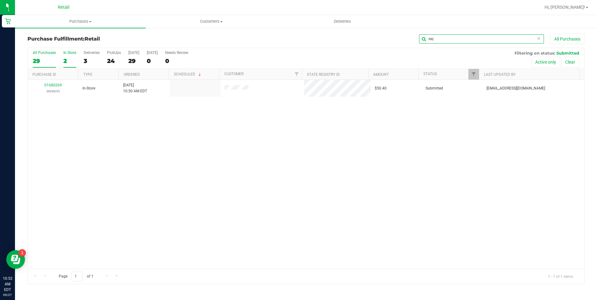
type input "nic"
click at [68, 58] on div "2" at bounding box center [69, 60] width 13 height 7
click at [0, 0] on input "In Store 2" at bounding box center [0, 0] width 0 height 0
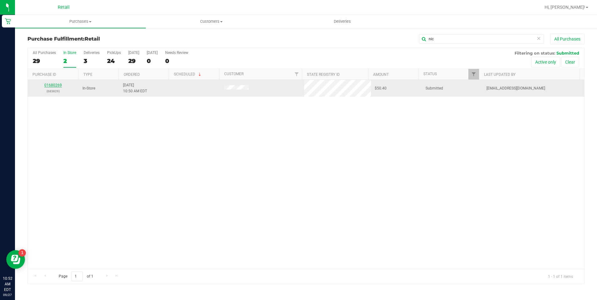
click at [53, 87] on link "01680269" at bounding box center [52, 85] width 17 height 4
click at [55, 84] on link "01680269" at bounding box center [52, 85] width 17 height 4
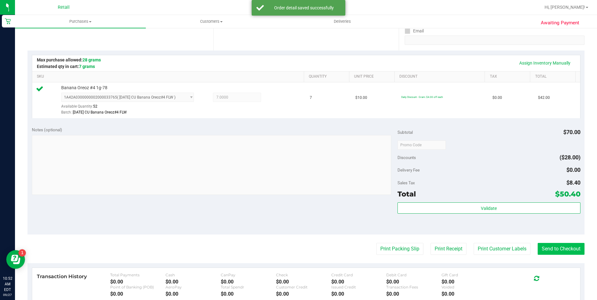
scroll to position [125, 0]
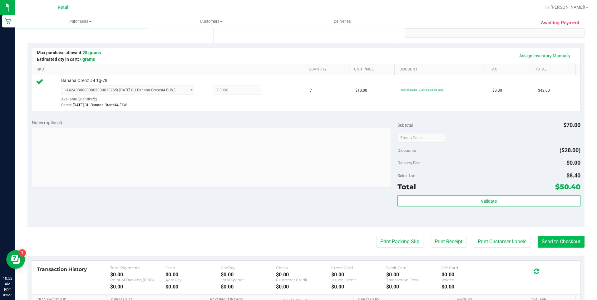
click at [559, 272] on div "Transaction History Total Payments $0.00 Cash $0.00 CanPay $0.00 Check $0.00 Cr…" at bounding box center [306, 278] width 539 height 24
click at [559, 239] on button "Send to Checkout" at bounding box center [561, 242] width 47 height 12
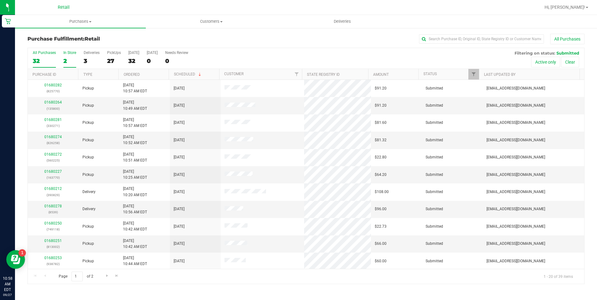
click at [67, 57] on label "In Store 2" at bounding box center [69, 59] width 13 height 17
click at [0, 0] on input "In Store 2" at bounding box center [0, 0] width 0 height 0
click at [66, 60] on div "7" at bounding box center [69, 60] width 13 height 7
click at [0, 0] on input "In Store 7" at bounding box center [0, 0] width 0 height 0
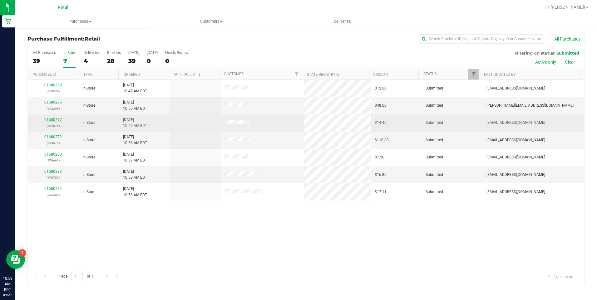
click at [56, 119] on link "01680277" at bounding box center [52, 120] width 17 height 4
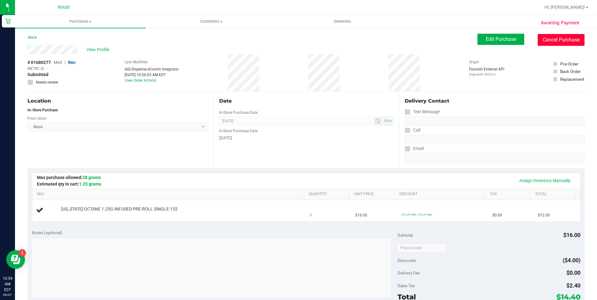
click at [560, 42] on button "Cancel Purchase" at bounding box center [561, 40] width 47 height 12
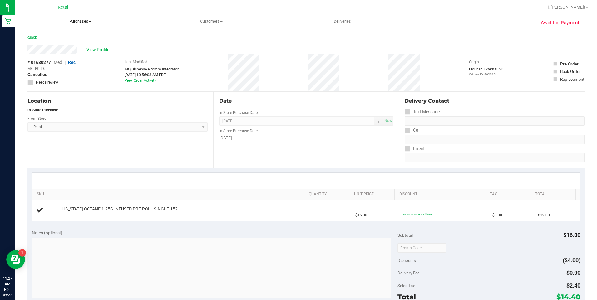
click at [69, 17] on uib-tab-heading "Purchases Summary of purchases Fulfillment All purchases" at bounding box center [80, 21] width 131 height 13
click at [68, 46] on li "Fulfillment" at bounding box center [80, 45] width 131 height 7
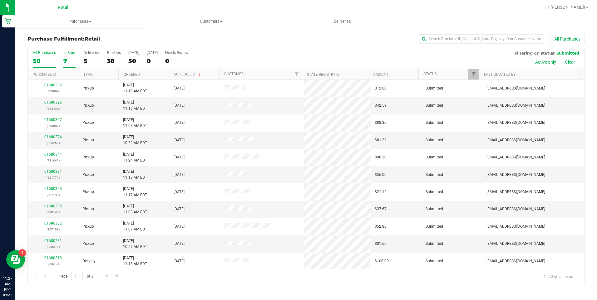
click at [67, 62] on div "7" at bounding box center [69, 60] width 13 height 7
click at [0, 0] on input "In Store 7" at bounding box center [0, 0] width 0 height 0
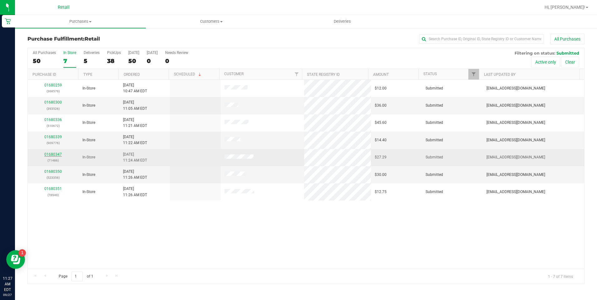
click at [53, 155] on link "01680347" at bounding box center [52, 154] width 17 height 4
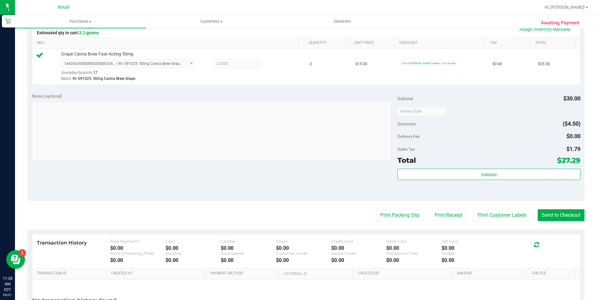
scroll to position [187, 0]
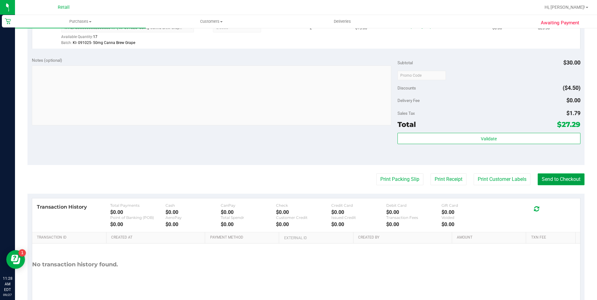
click at [547, 180] on button "Send to Checkout" at bounding box center [561, 180] width 47 height 12
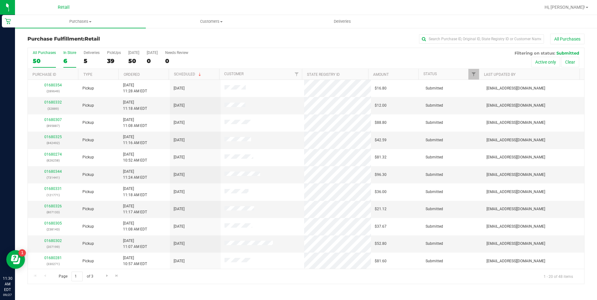
click at [67, 65] on label "In Store 6" at bounding box center [69, 59] width 13 height 17
click at [0, 0] on input "In Store 6" at bounding box center [0, 0] width 0 height 0
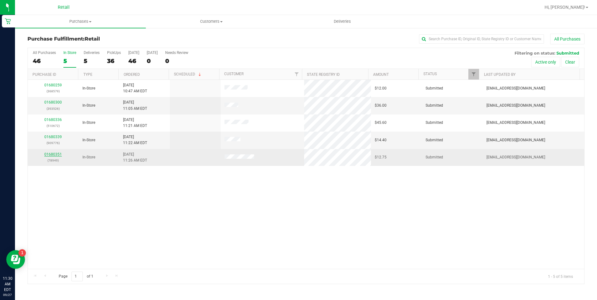
click at [55, 155] on link "01680351" at bounding box center [52, 154] width 17 height 4
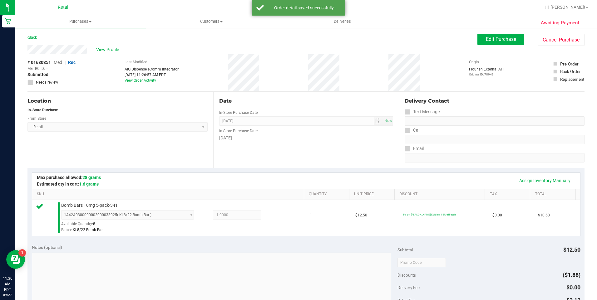
scroll to position [210, 0]
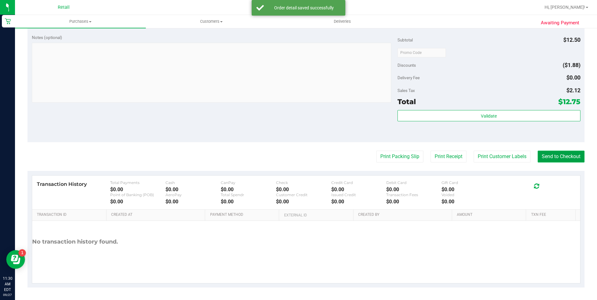
click at [561, 156] on button "Send to Checkout" at bounding box center [561, 157] width 47 height 12
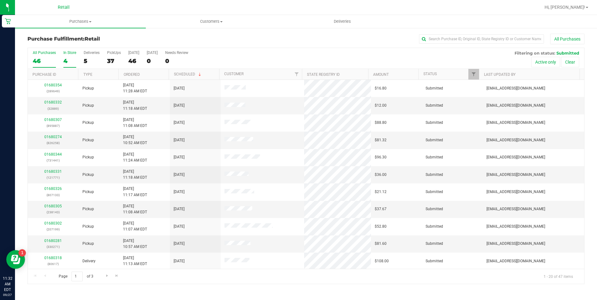
click at [64, 56] on label "In Store 4" at bounding box center [69, 59] width 13 height 17
click at [0, 0] on input "In Store 4" at bounding box center [0, 0] width 0 height 0
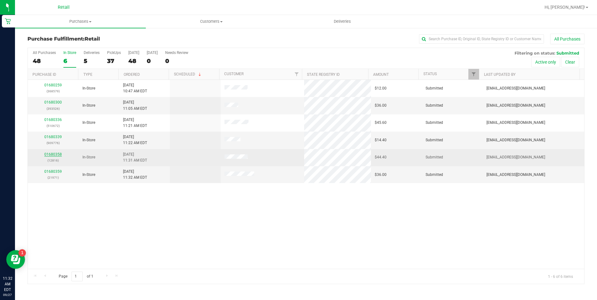
click at [58, 155] on link "01680358" at bounding box center [52, 154] width 17 height 4
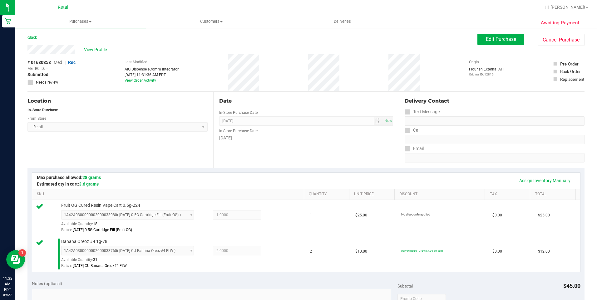
scroll to position [219, 0]
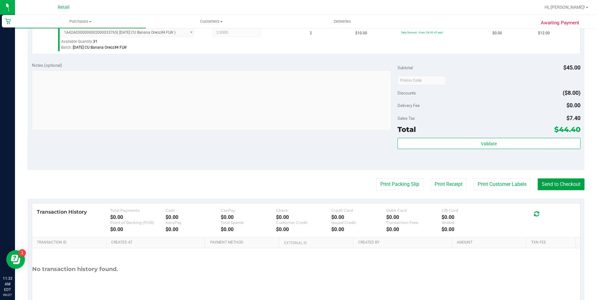
click at [560, 185] on button "Send to Checkout" at bounding box center [561, 185] width 47 height 12
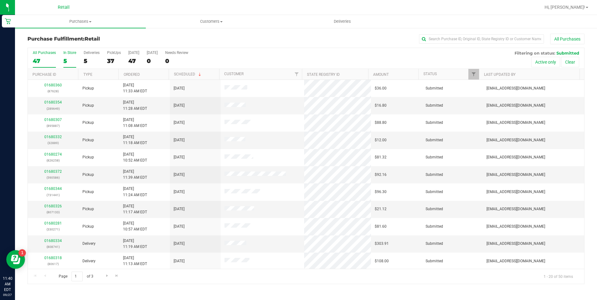
click at [68, 63] on div "5" at bounding box center [69, 60] width 13 height 7
click at [0, 0] on input "In Store 5" at bounding box center [0, 0] width 0 height 0
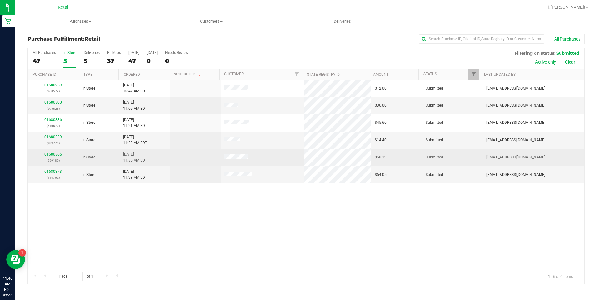
click at [54, 152] on div "01680365 (559185)" at bounding box center [53, 158] width 43 height 12
click at [54, 153] on link "01680365" at bounding box center [52, 154] width 17 height 4
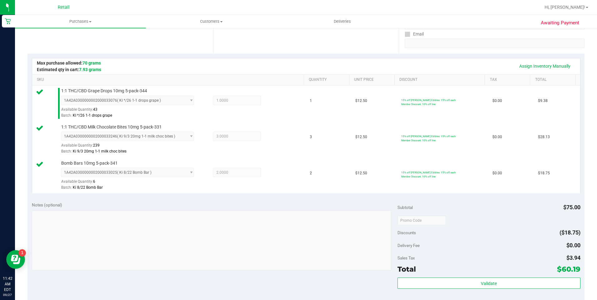
scroll to position [156, 0]
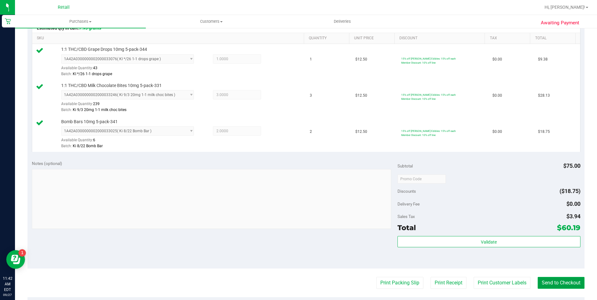
click at [556, 282] on button "Send to Checkout" at bounding box center [561, 283] width 47 height 12
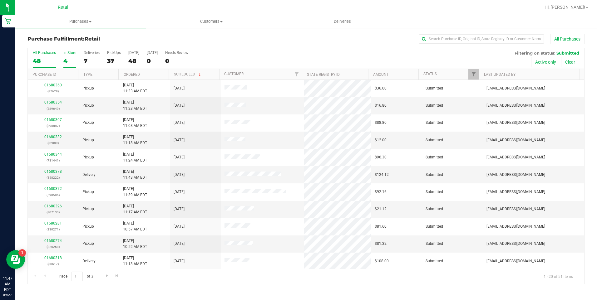
click at [68, 61] on div "4" at bounding box center [69, 60] width 13 height 7
click at [0, 0] on input "In Store 4" at bounding box center [0, 0] width 0 height 0
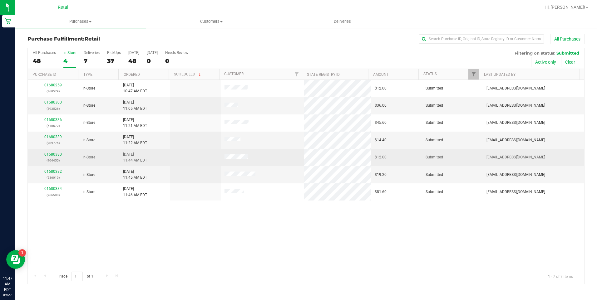
click at [55, 152] on div "01680380 (404455)" at bounding box center [53, 158] width 43 height 12
click at [51, 153] on link "01680380" at bounding box center [52, 154] width 17 height 4
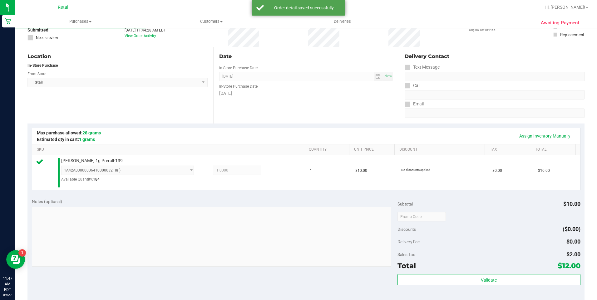
scroll to position [209, 0]
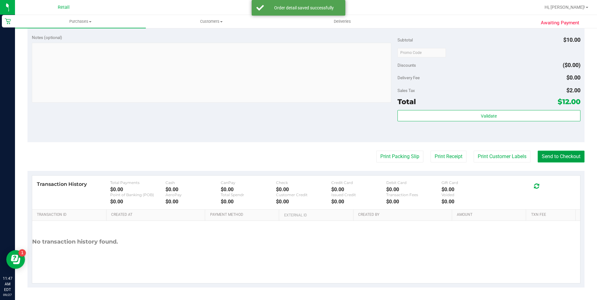
click at [548, 160] on button "Send to Checkout" at bounding box center [561, 157] width 47 height 12
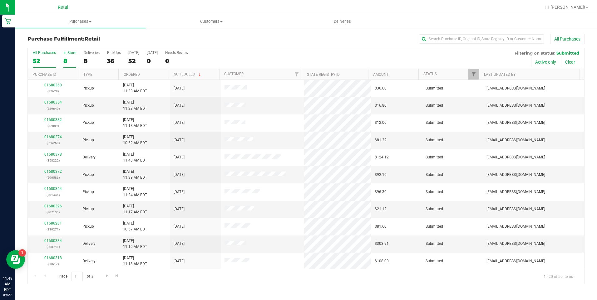
click at [67, 57] on div "8" at bounding box center [69, 60] width 13 height 7
click at [0, 0] on input "In Store 8" at bounding box center [0, 0] width 0 height 0
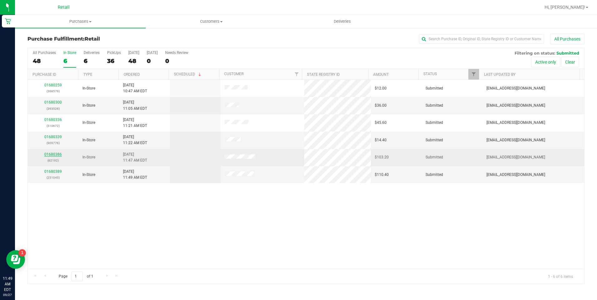
click at [57, 153] on link "01680386" at bounding box center [52, 154] width 17 height 4
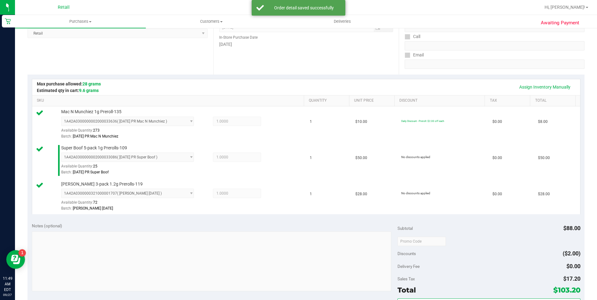
scroll to position [281, 0]
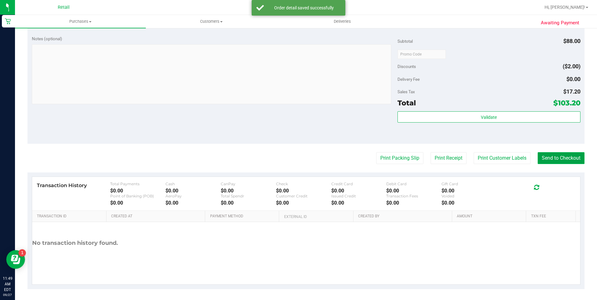
click at [560, 160] on button "Send to Checkout" at bounding box center [561, 158] width 47 height 12
